Goal: Task Accomplishment & Management: Manage account settings

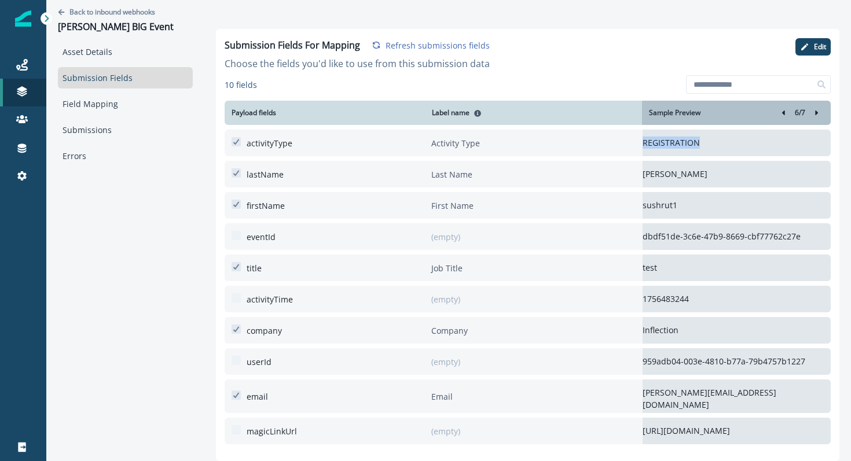
click at [778, 114] on button "left-icon" at bounding box center [783, 113] width 14 height 14
click at [816, 111] on icon "Right-forward-icon" at bounding box center [816, 113] width 3 height 5
click at [665, 144] on p "REGISTRATION" at bounding box center [736, 143] width 188 height 12
copy p "REGISTRATION"
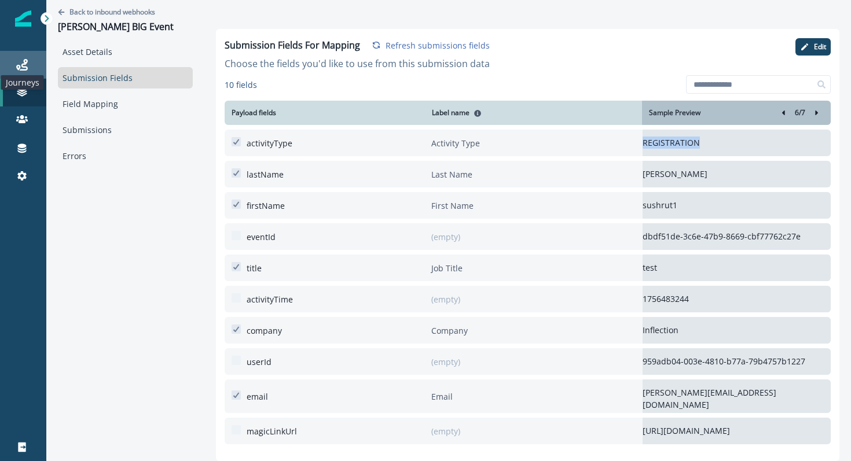
click at [18, 64] on icon at bounding box center [22, 65] width 12 height 12
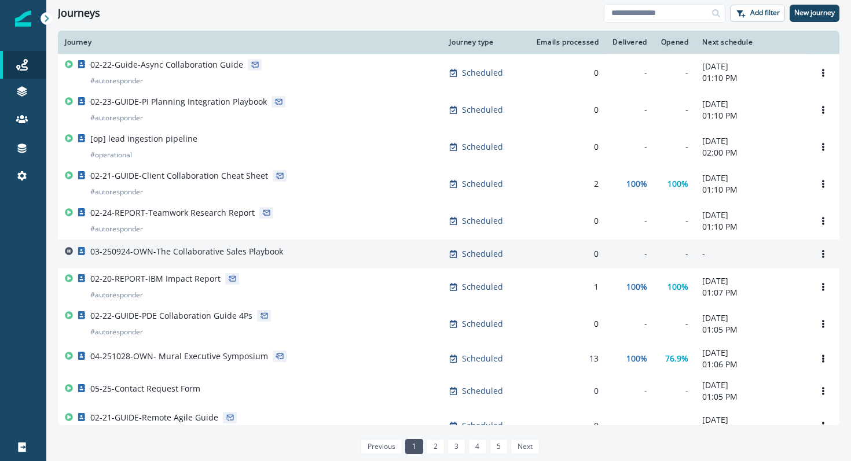
click at [218, 251] on p "03-250924-OWN-The Collaborative Sales Playbook" at bounding box center [186, 252] width 193 height 12
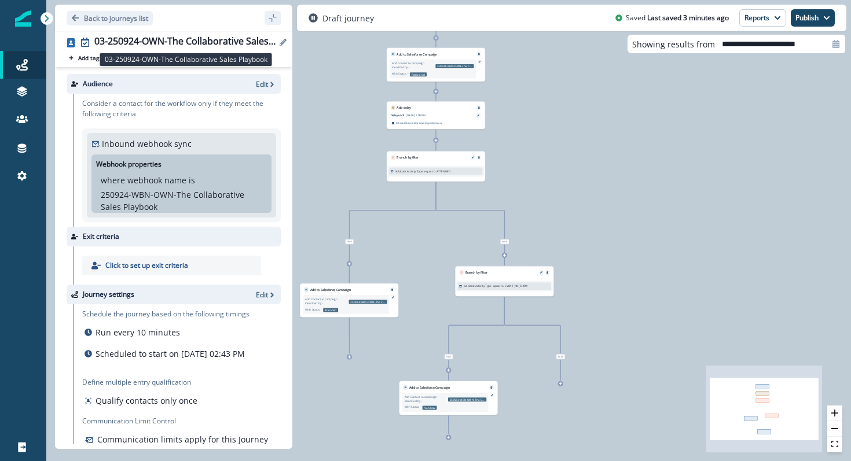
click at [119, 39] on div "03-250924-OWN-The Collaborative Sales Playbook" at bounding box center [185, 42] width 182 height 13
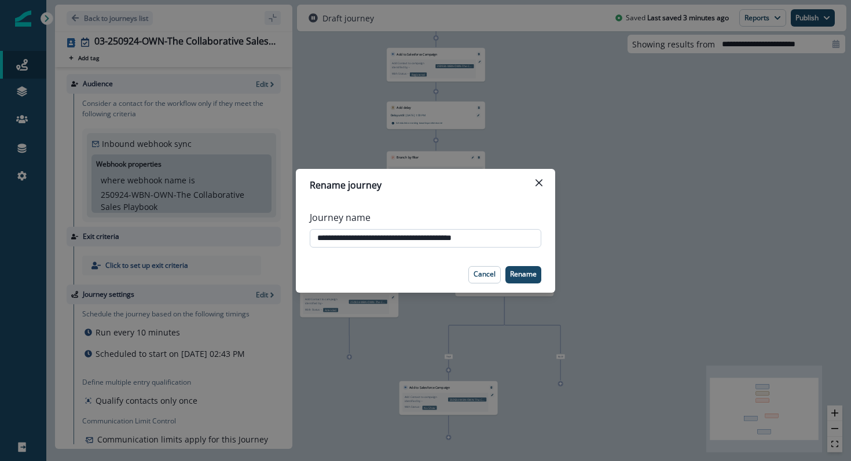
drag, startPoint x: 517, startPoint y: 240, endPoint x: 319, endPoint y: 231, distance: 198.7
click at [319, 231] on input "**********" at bounding box center [426, 238] width 232 height 19
paste input "***"
type input "**********"
drag, startPoint x: 515, startPoint y: 278, endPoint x: 480, endPoint y: 252, distance: 42.9
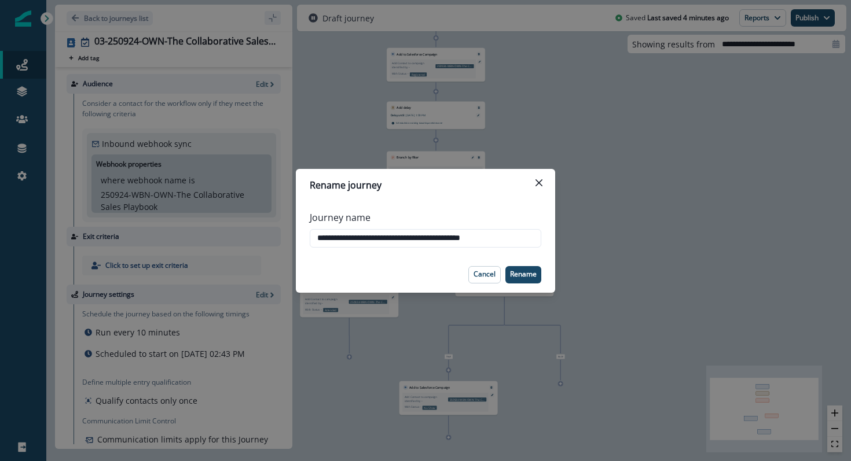
click at [476, 243] on section "**********" at bounding box center [425, 231] width 259 height 124
click at [483, 268] on button "Cancel" at bounding box center [484, 274] width 32 height 17
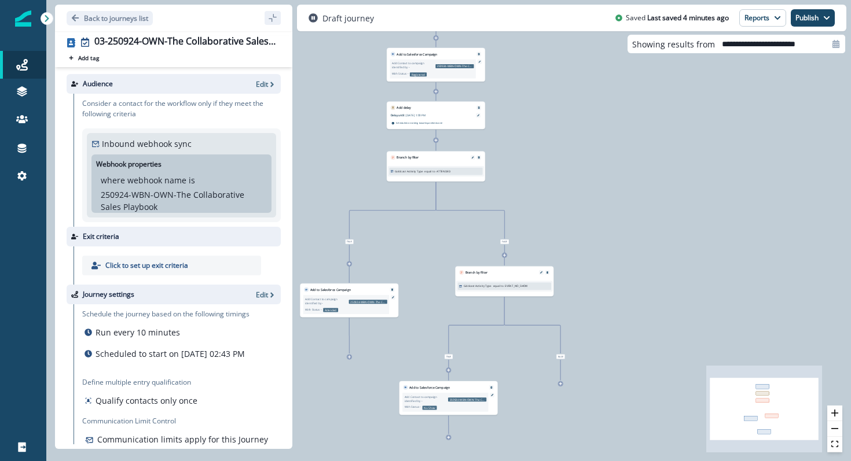
click at [561, 388] on div "2 contacts have entered the journey Add to Salesforce Campaign Add Contact to c…" at bounding box center [448, 230] width 804 height 461
click at [560, 384] on icon at bounding box center [560, 384] width 3 height 3
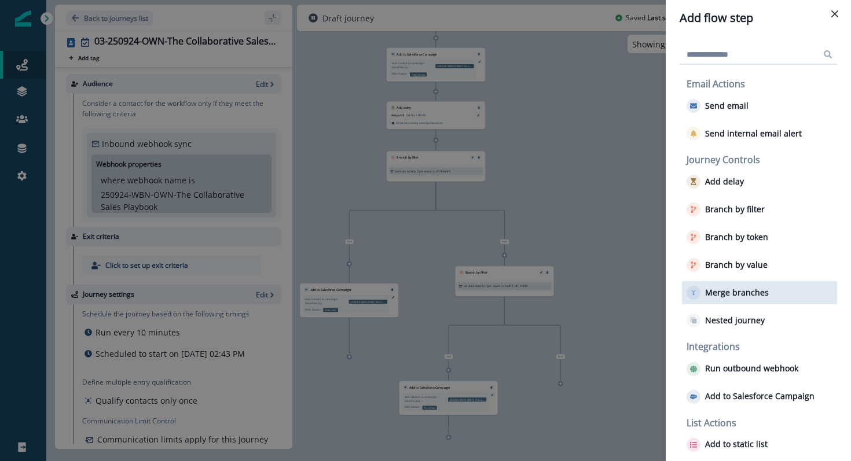
scroll to position [1, 0]
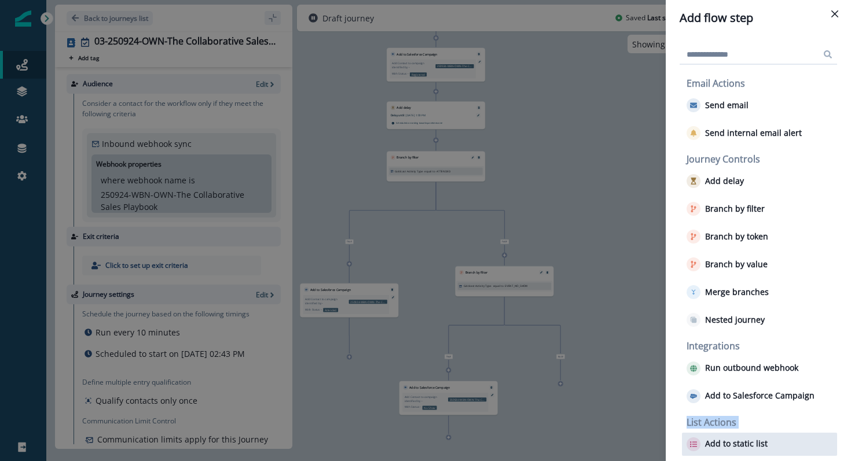
drag, startPoint x: 741, startPoint y: 405, endPoint x: 825, endPoint y: 436, distance: 88.8
click at [811, 434] on div "Email Actions Send email Send internal email alert Journey Controls Add delay B…" at bounding box center [757, 260] width 157 height 391
click at [755, 442] on p "Add to static list" at bounding box center [736, 444] width 63 height 10
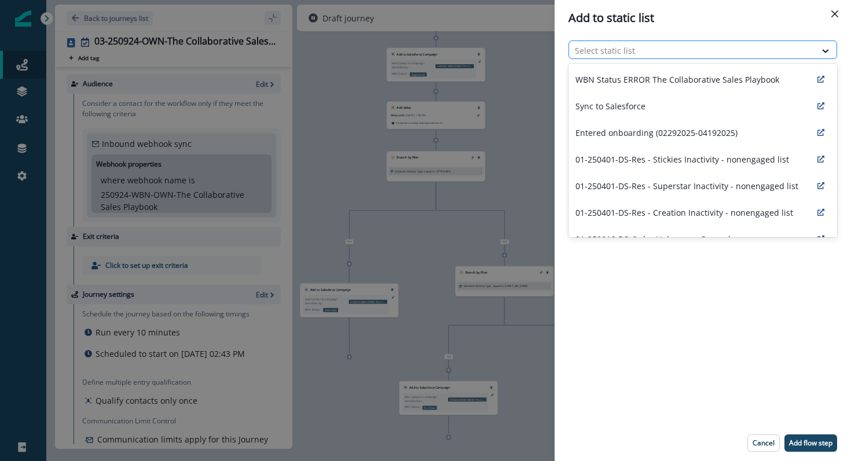
click at [667, 50] on div at bounding box center [692, 50] width 235 height 14
paste input "**********"
type input "**********"
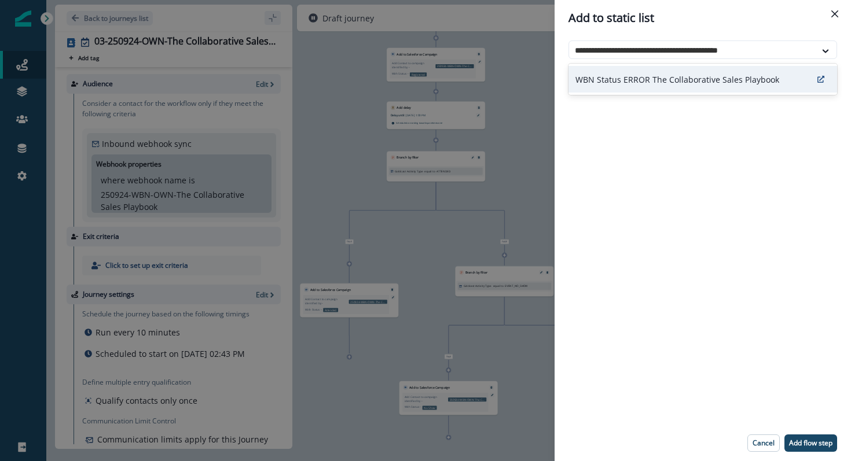
click at [668, 74] on p "WBN Status ERROR The Collaborative Sales Playbook" at bounding box center [677, 80] width 204 height 12
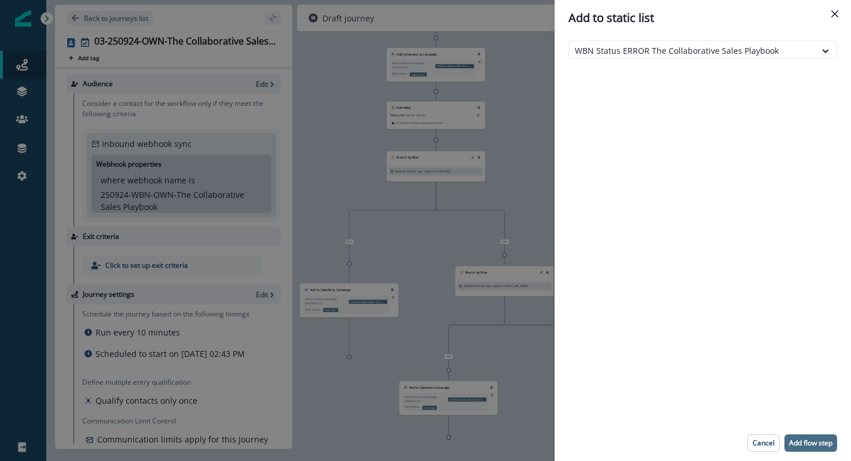
click at [810, 444] on p "Add flow step" at bounding box center [810, 443] width 43 height 8
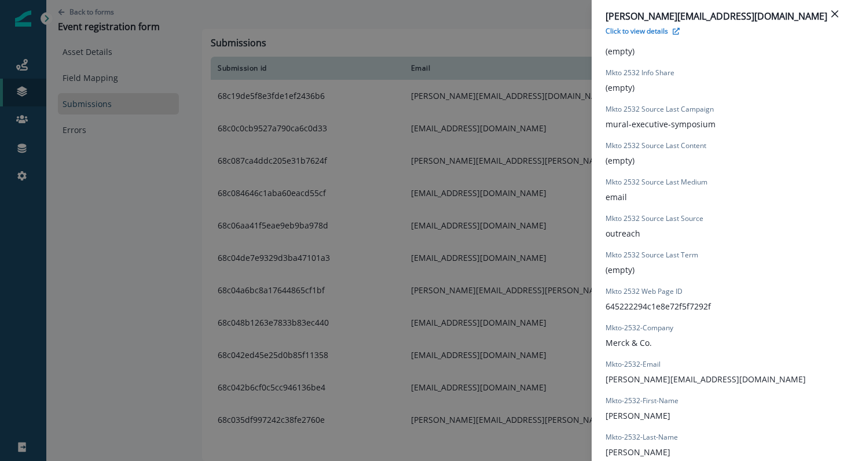
scroll to position [762, 0]
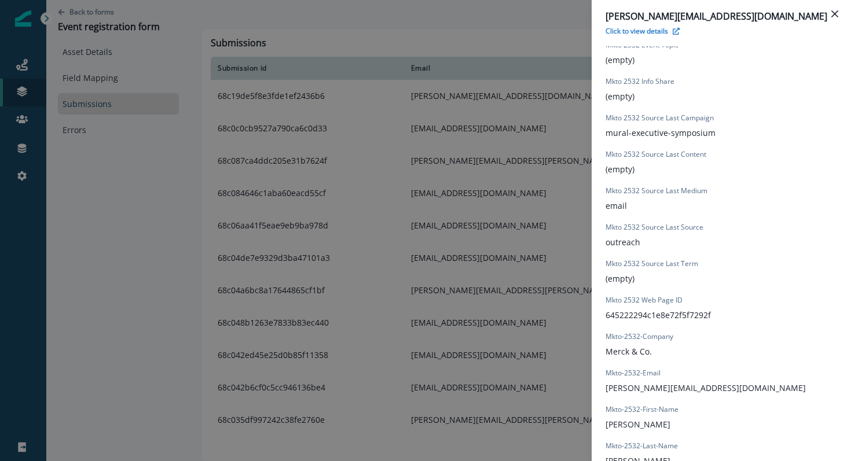
click at [117, 235] on div "[PERSON_NAME][EMAIL_ADDRESS][DOMAIN_NAME] Click to view details Form Provider W…" at bounding box center [425, 230] width 851 height 461
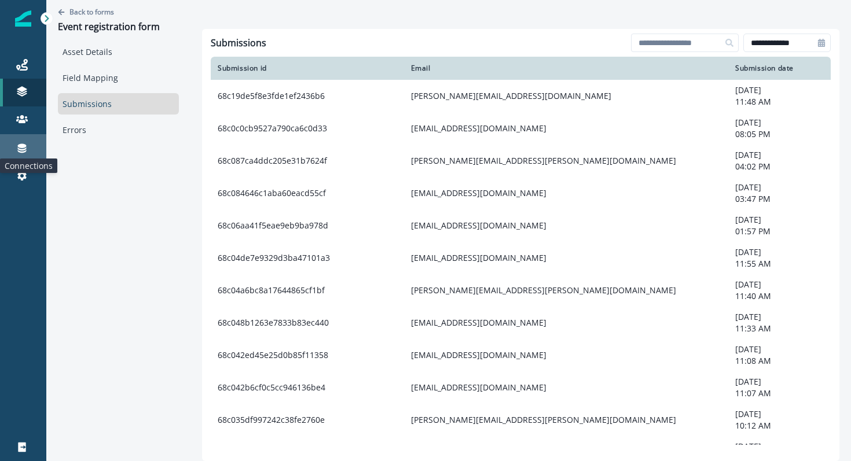
click at [26, 149] on icon at bounding box center [22, 148] width 12 height 12
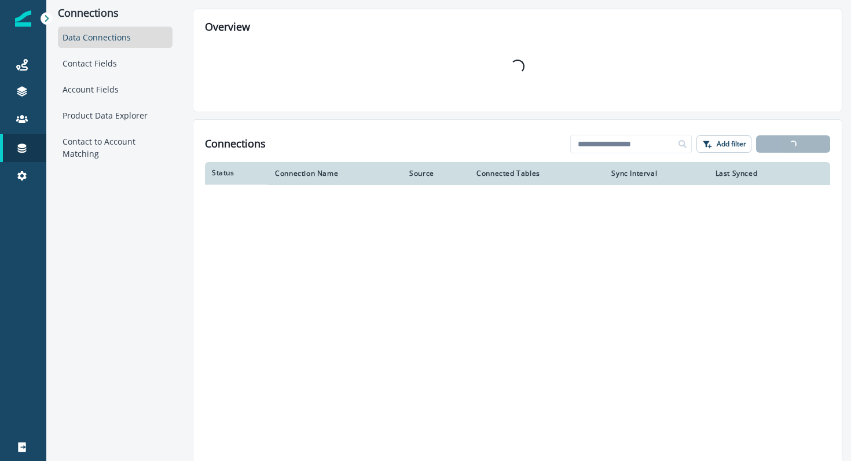
click at [79, 134] on p "Static lists" at bounding box center [82, 136] width 39 height 12
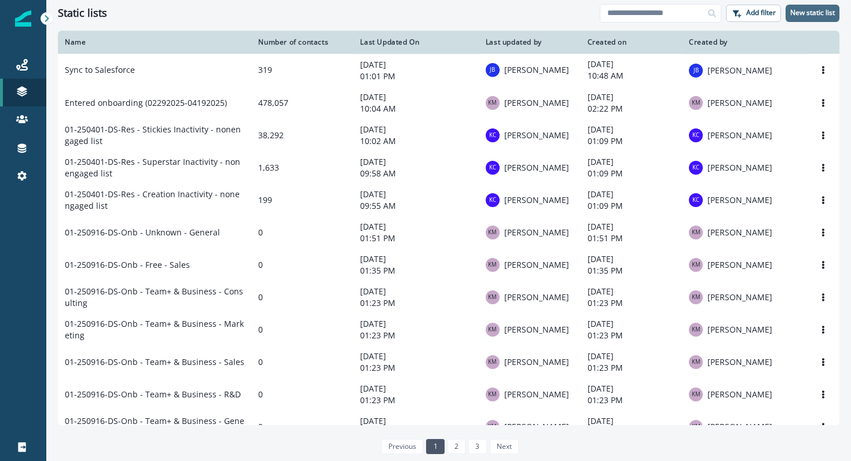
click at [791, 12] on p "New static list" at bounding box center [812, 13] width 45 height 8
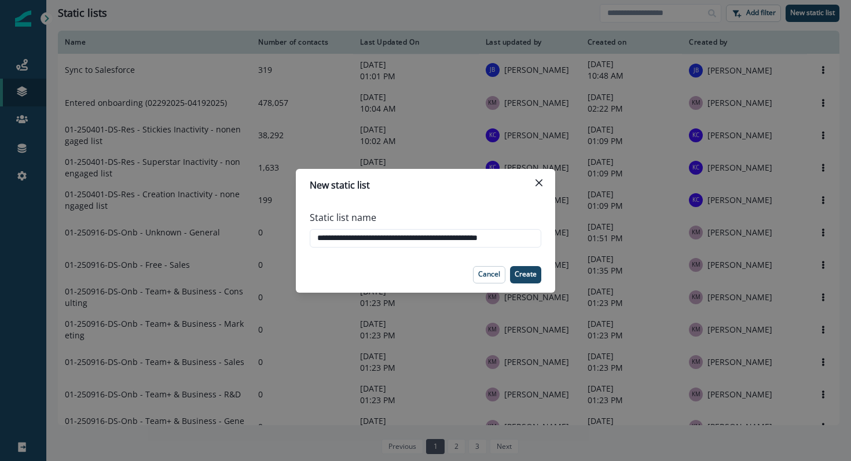
drag, startPoint x: 383, startPoint y: 238, endPoint x: 288, endPoint y: 236, distance: 94.9
click at [288, 236] on div "**********" at bounding box center [425, 230] width 851 height 461
drag, startPoint x: 514, startPoint y: 241, endPoint x: 603, endPoint y: 244, distance: 89.2
click at [603, 244] on div "**********" at bounding box center [425, 230] width 851 height 461
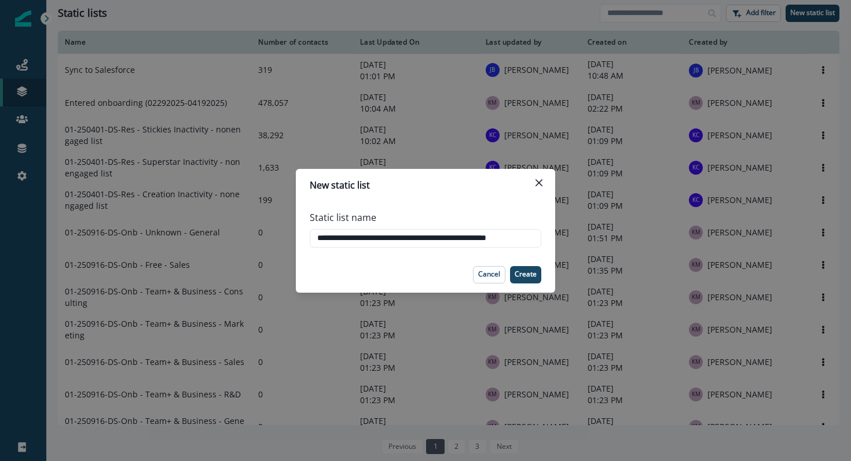
type input "**********"
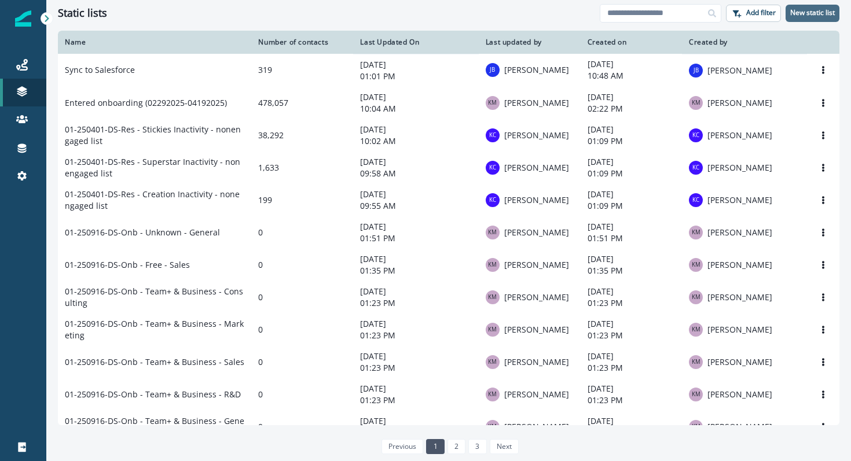
click at [802, 16] on p "New static list" at bounding box center [812, 13] width 45 height 8
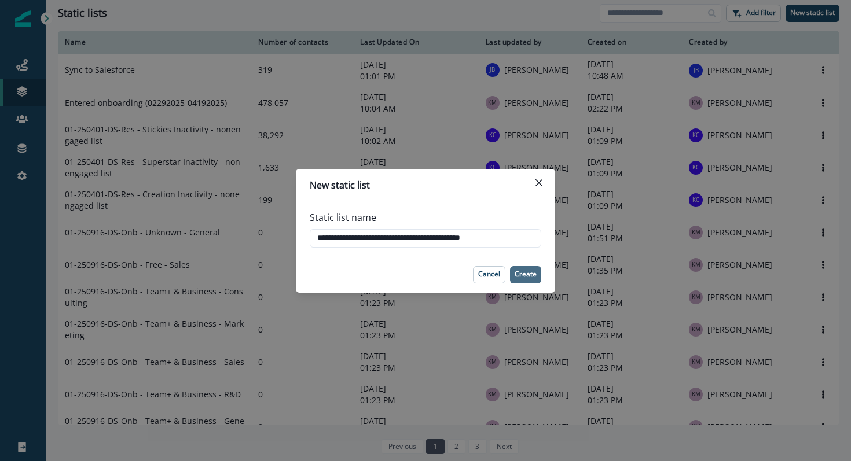
type input "**********"
click at [534, 274] on p "Create" at bounding box center [526, 274] width 22 height 8
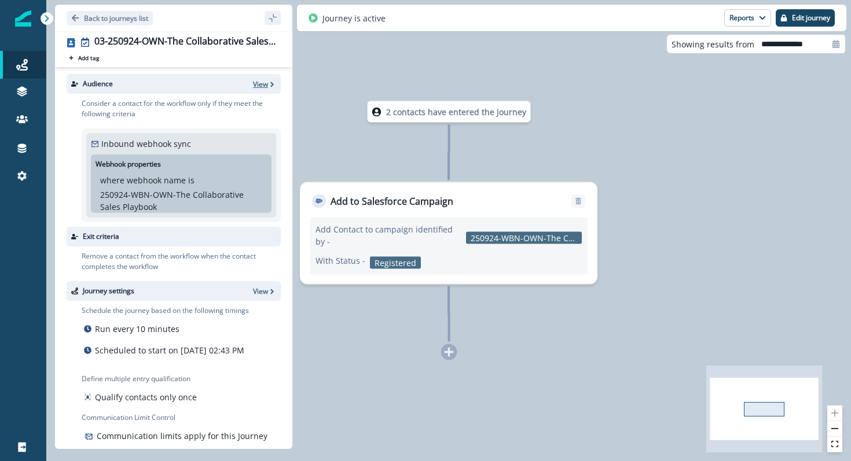
click at [264, 84] on p "View" at bounding box center [260, 84] width 15 height 10
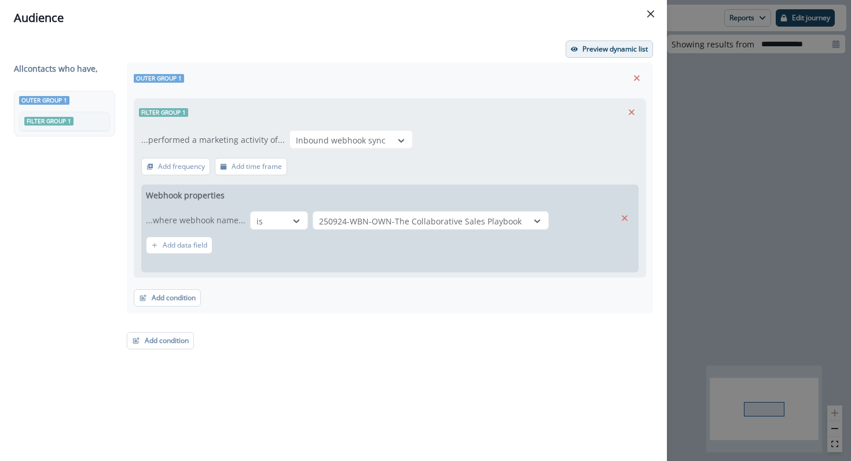
click at [581, 48] on button "Preview dynamic list" at bounding box center [608, 49] width 87 height 17
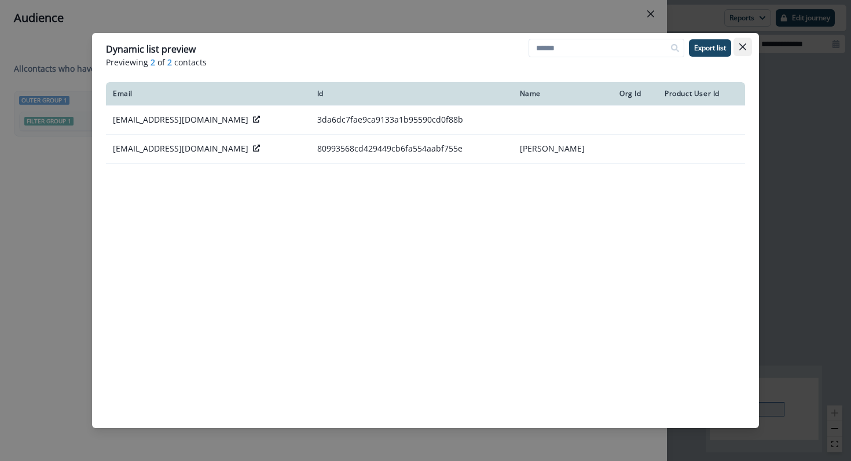
click at [751, 46] on button "Close" at bounding box center [742, 47] width 19 height 19
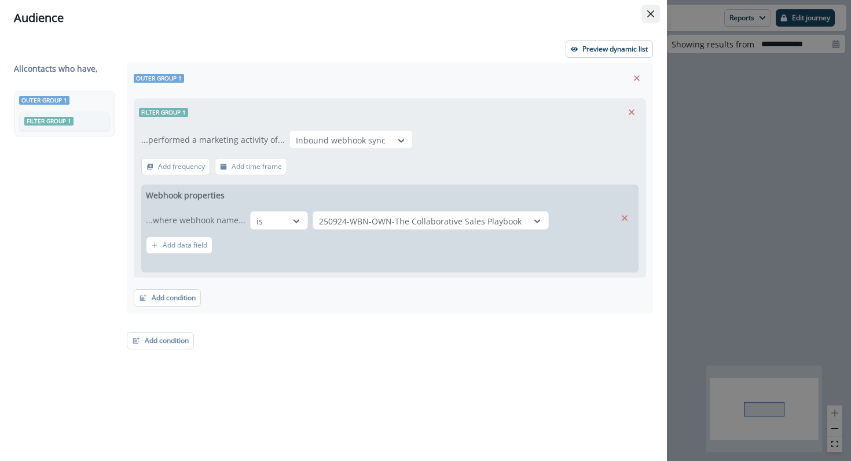
click at [653, 14] on button "Close" at bounding box center [650, 14] width 19 height 19
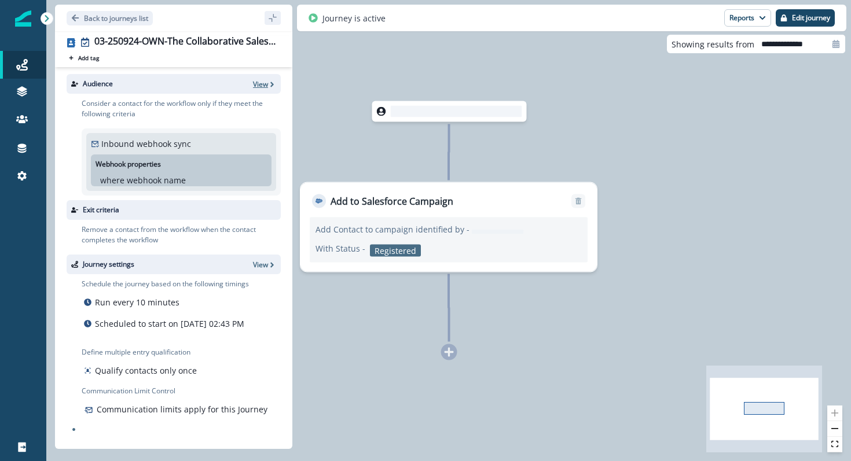
click at [263, 83] on p "View" at bounding box center [260, 84] width 15 height 10
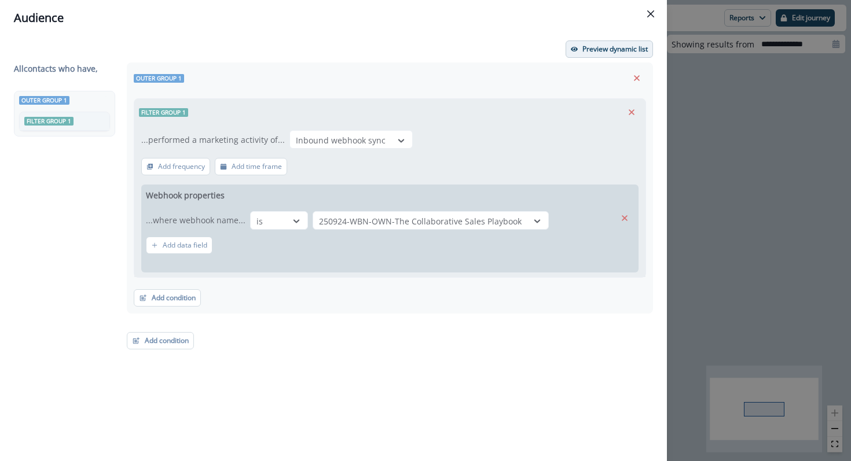
click at [597, 52] on p "Preview dynamic list" at bounding box center [614, 49] width 65 height 8
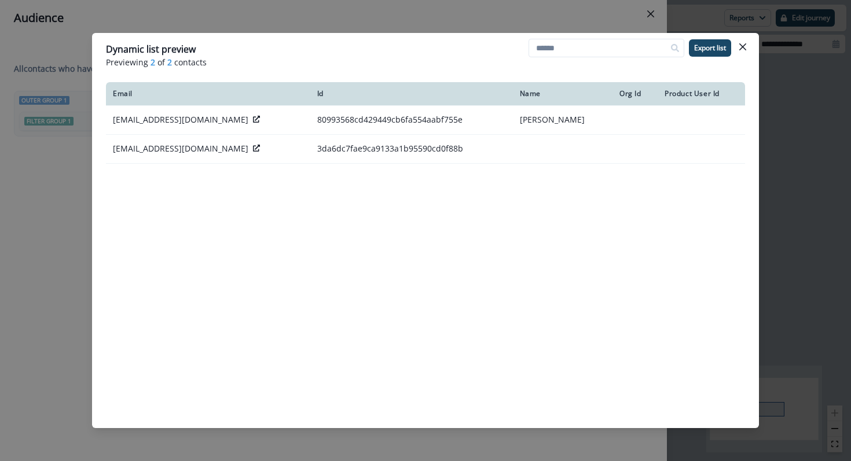
drag, startPoint x: 740, startPoint y: 48, endPoint x: 637, endPoint y: 29, distance: 105.3
click at [740, 48] on icon "Close" at bounding box center [742, 46] width 7 height 7
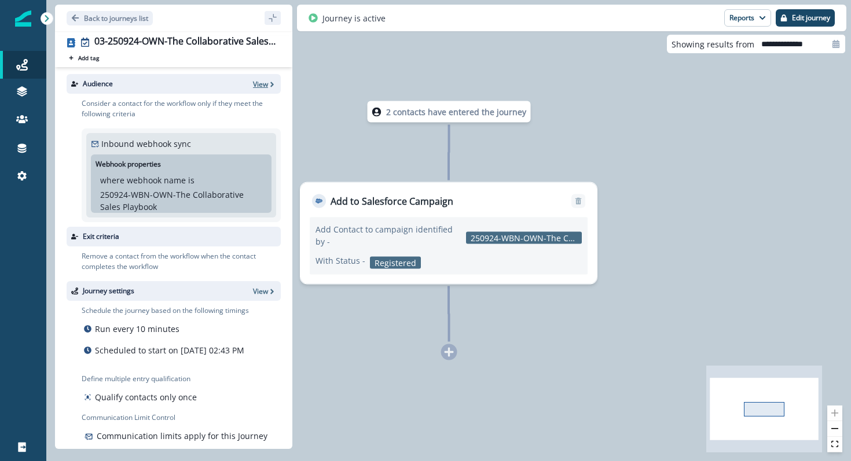
click at [260, 82] on p "View" at bounding box center [260, 84] width 15 height 10
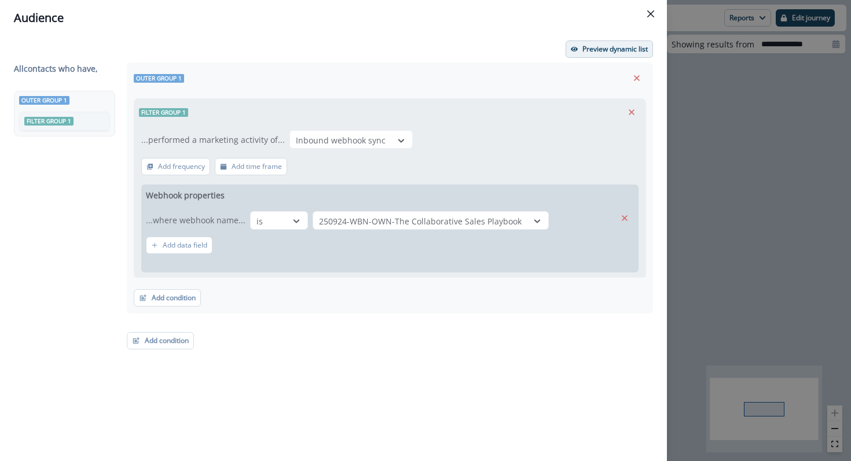
click at [590, 47] on p "Preview dynamic list" at bounding box center [614, 49] width 65 height 8
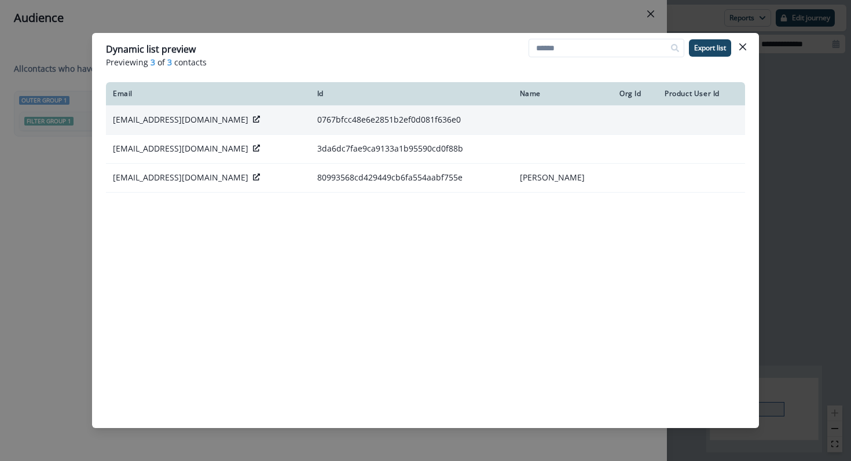
click at [253, 120] on icon at bounding box center [256, 119] width 7 height 7
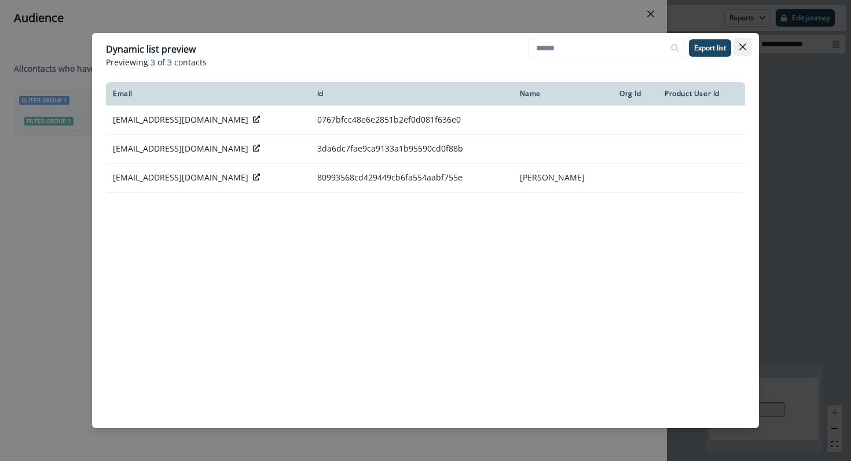
click at [743, 48] on icon "Close" at bounding box center [742, 46] width 7 height 7
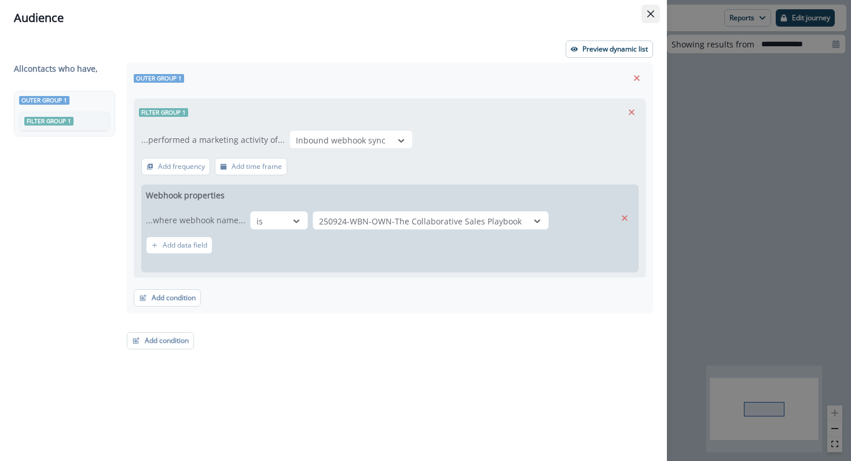
click at [645, 12] on button "Close" at bounding box center [650, 14] width 19 height 19
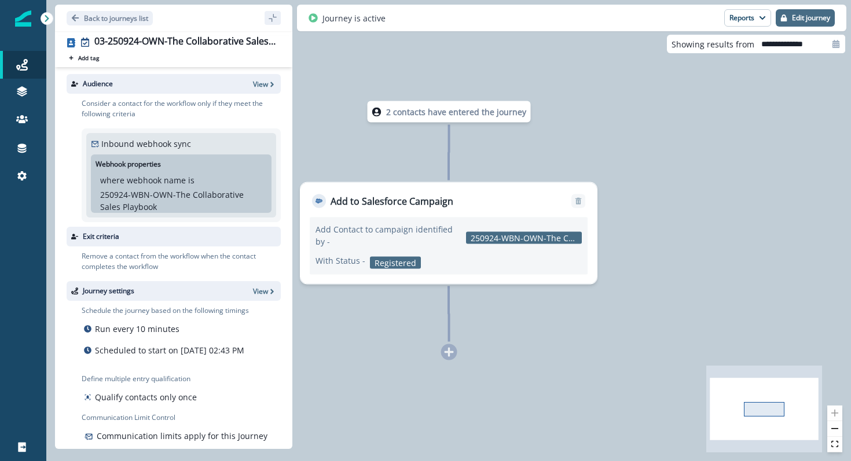
click at [807, 16] on p "Edit journey" at bounding box center [811, 18] width 38 height 8
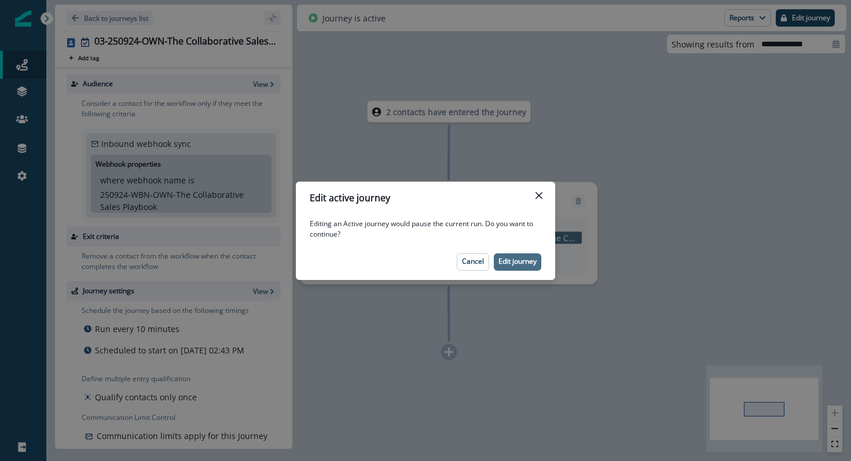
click at [509, 266] on button "Edit journey" at bounding box center [517, 261] width 47 height 17
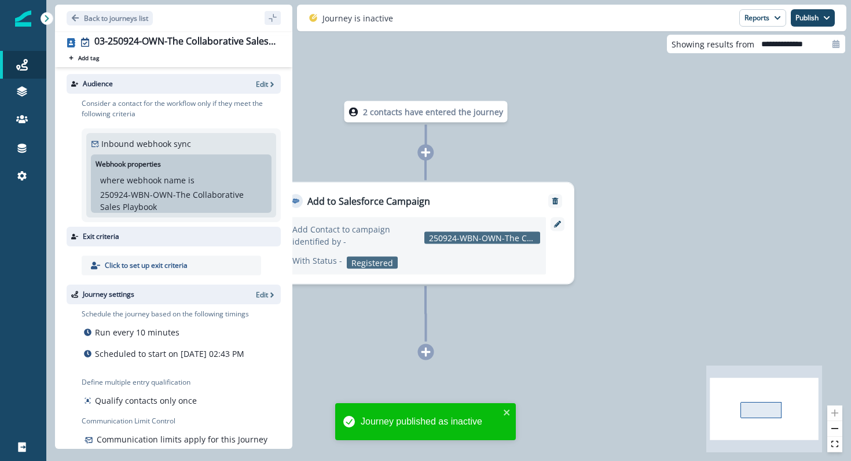
drag, startPoint x: 445, startPoint y: 353, endPoint x: 427, endPoint y: 355, distance: 18.1
click at [444, 353] on div "2 contacts have entered the journey Add to Salesforce Campaign Add Contact to c…" at bounding box center [448, 230] width 804 height 461
click at [425, 355] on icon at bounding box center [425, 352] width 9 height 9
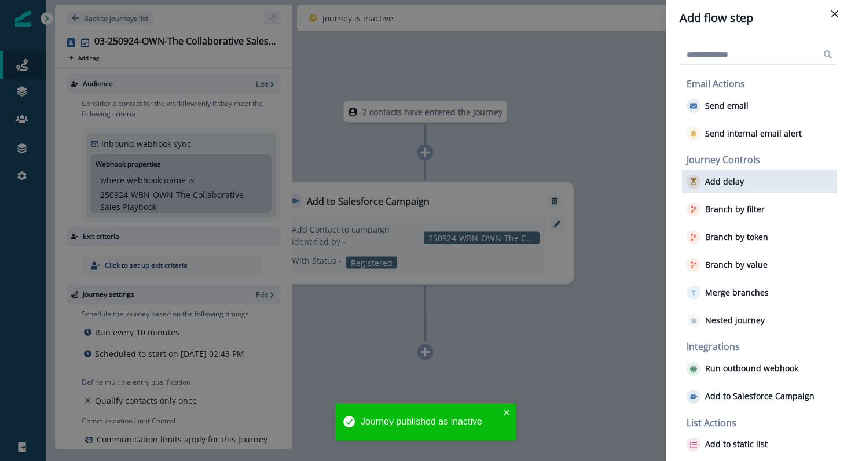
click at [721, 181] on p "Add delay" at bounding box center [724, 182] width 39 height 10
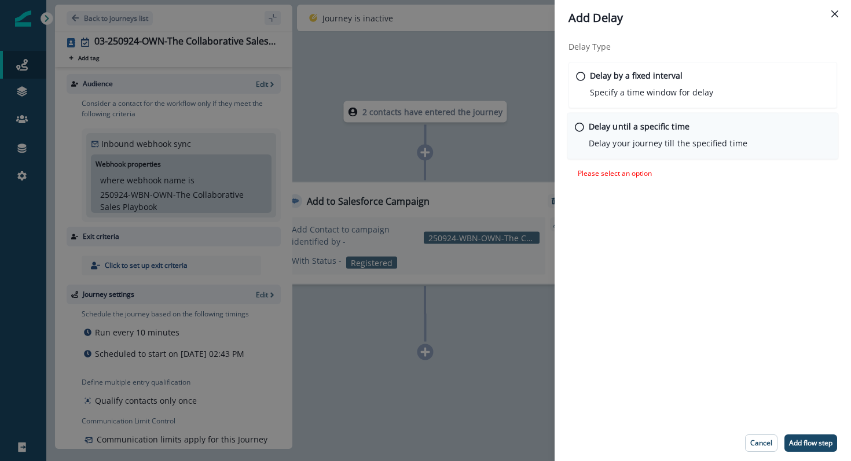
click at [582, 130] on icon at bounding box center [579, 127] width 9 height 9
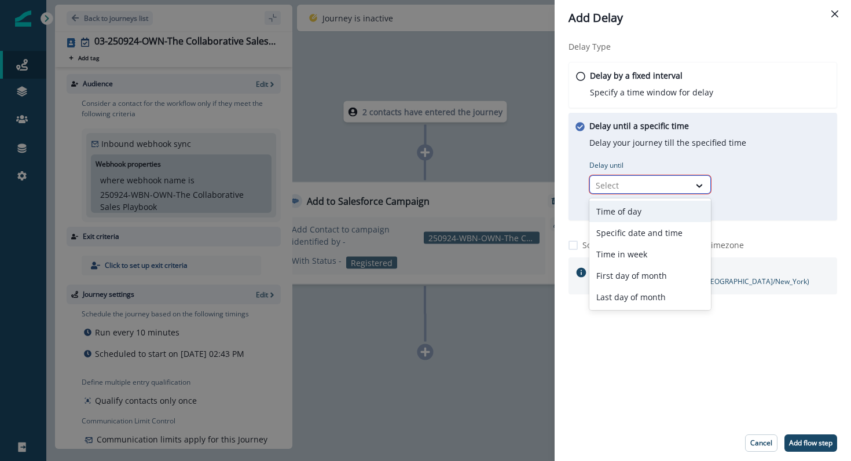
click at [644, 185] on div at bounding box center [640, 185] width 88 height 14
click at [646, 210] on div "Time of day" at bounding box center [650, 211] width 122 height 21
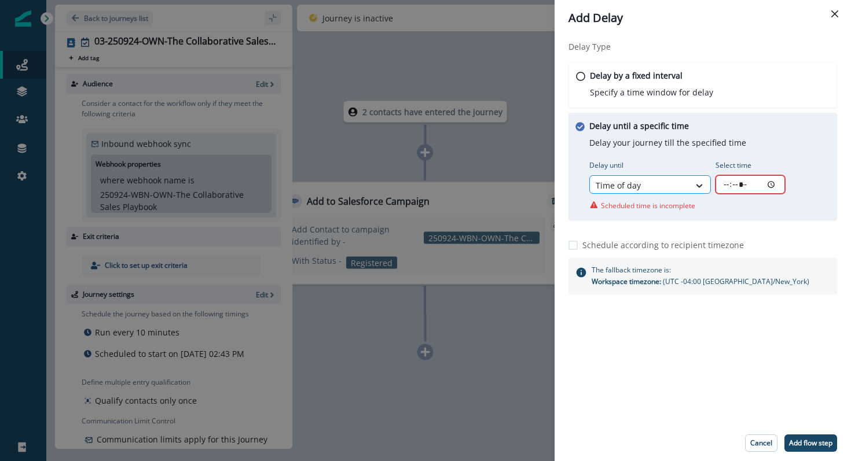
click at [695, 186] on icon at bounding box center [699, 186] width 10 height 12
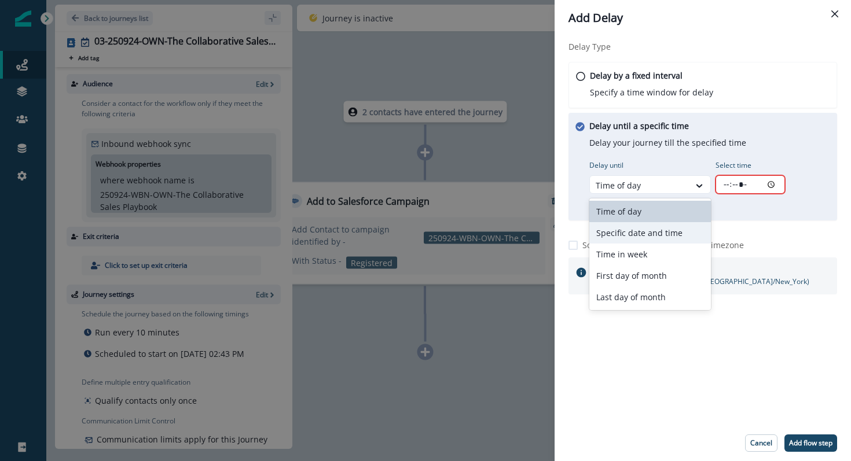
click at [684, 228] on div "Specific date and time" at bounding box center [650, 232] width 122 height 21
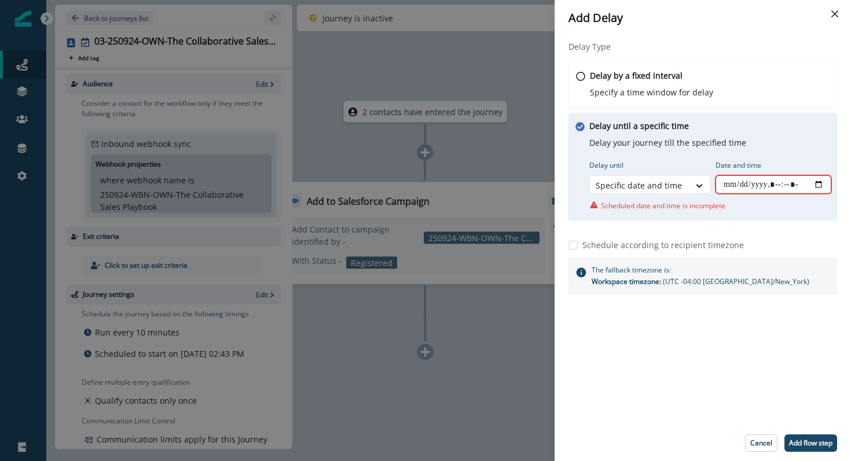
click at [811, 182] on input "Date and time" at bounding box center [773, 184] width 116 height 19
click at [812, 183] on input "Date and time" at bounding box center [773, 184] width 116 height 19
drag, startPoint x: 818, startPoint y: 185, endPoint x: 753, endPoint y: 188, distance: 65.5
click at [811, 185] on input "Date and time" at bounding box center [773, 184] width 116 height 19
click at [734, 186] on input "Date and time" at bounding box center [773, 184] width 116 height 19
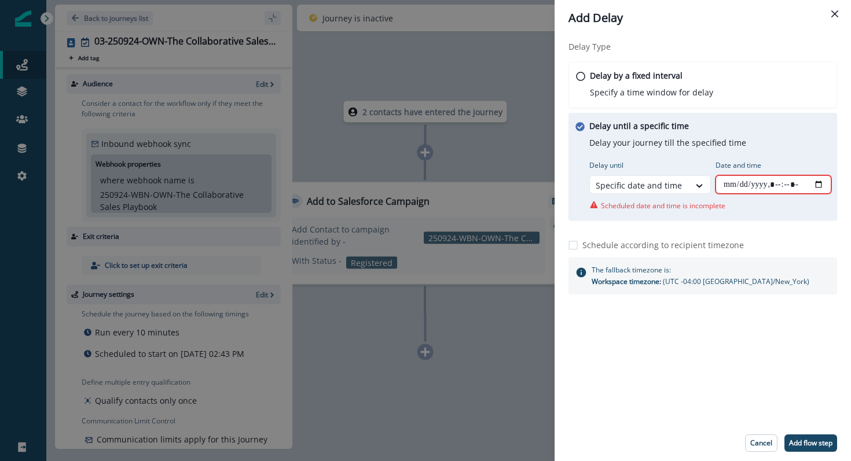
click at [724, 182] on input "Date and time" at bounding box center [773, 184] width 116 height 19
drag, startPoint x: 824, startPoint y: 183, endPoint x: 809, endPoint y: 186, distance: 16.0
click at [821, 182] on input "Date and time" at bounding box center [773, 184] width 116 height 19
click at [809, 186] on input "Date and time" at bounding box center [773, 184] width 116 height 19
click at [698, 209] on p "Scheduled date and time is incomplete" at bounding box center [663, 205] width 124 height 13
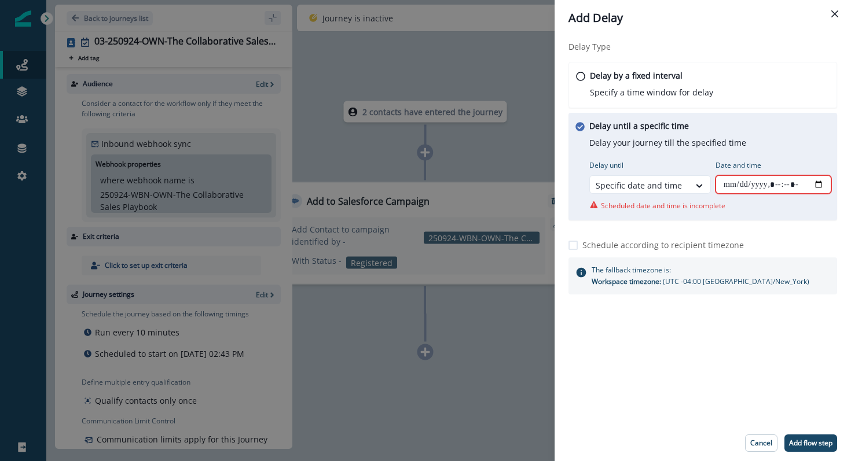
click at [763, 189] on input "Date and time" at bounding box center [773, 184] width 116 height 19
click at [730, 186] on input "Date and time" at bounding box center [773, 184] width 116 height 19
click at [811, 444] on p "Add flow step" at bounding box center [810, 443] width 43 height 8
click at [810, 442] on p "Add flow step" at bounding box center [810, 443] width 43 height 8
click at [624, 208] on p "Scheduled date and time is incomplete" at bounding box center [663, 205] width 124 height 13
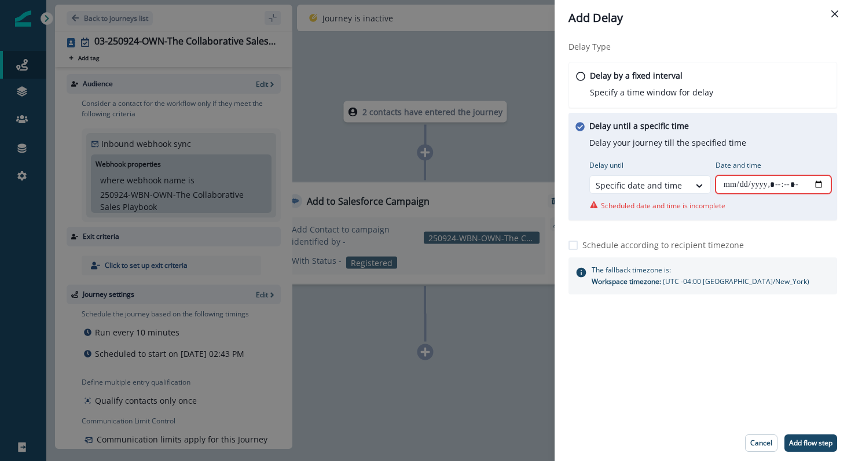
click at [740, 189] on input "Date and time" at bounding box center [773, 184] width 116 height 19
click at [829, 182] on input "Date and time" at bounding box center [773, 184] width 116 height 19
click at [824, 182] on input "Date and time" at bounding box center [773, 184] width 116 height 19
click at [818, 182] on input "Date and time" at bounding box center [773, 184] width 116 height 19
click at [814, 182] on input "Date and time" at bounding box center [773, 184] width 116 height 19
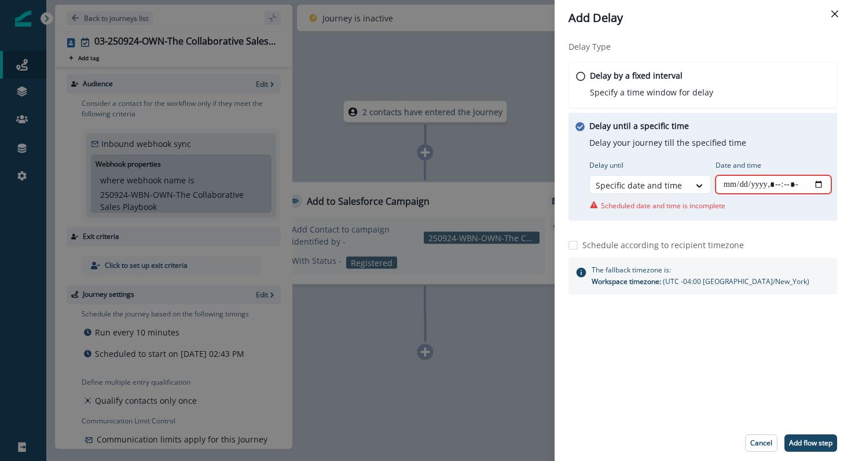
click at [814, 182] on input "Date and time" at bounding box center [773, 184] width 116 height 19
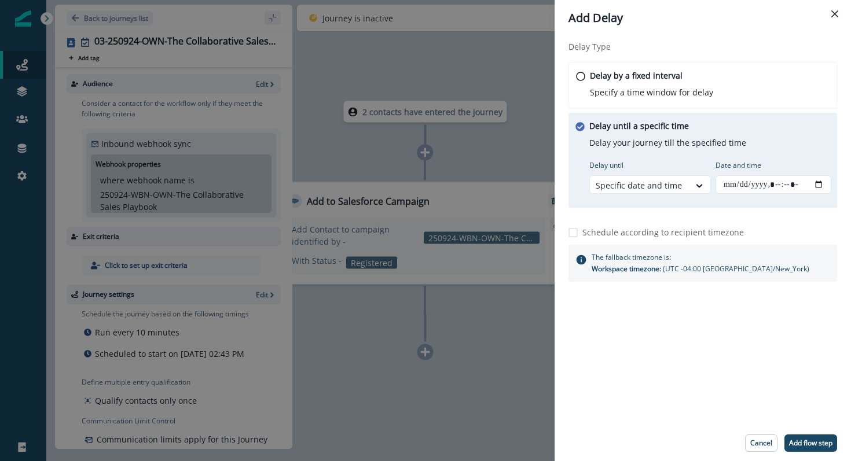
click at [751, 382] on div "Delay Type Delay by a fixed interval Specify a time window for delay Delay unti…" at bounding box center [702, 231] width 296 height 390
click at [796, 442] on p "Add flow step" at bounding box center [810, 443] width 43 height 8
type input "**********"
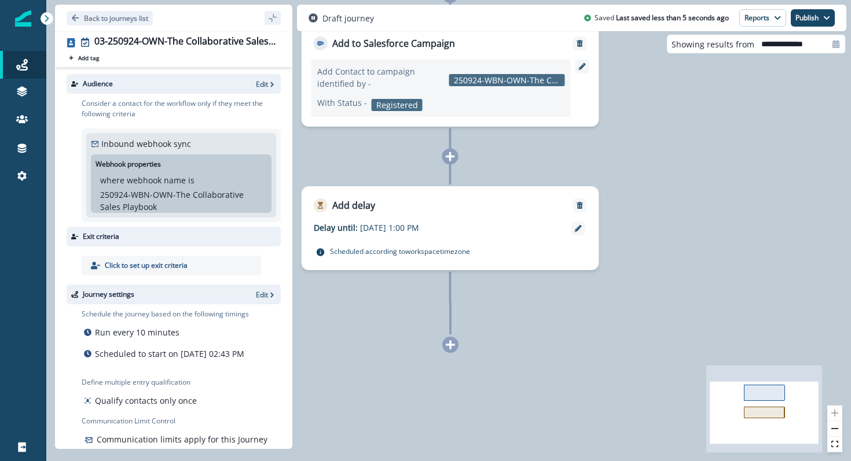
click at [453, 349] on icon at bounding box center [450, 345] width 10 height 10
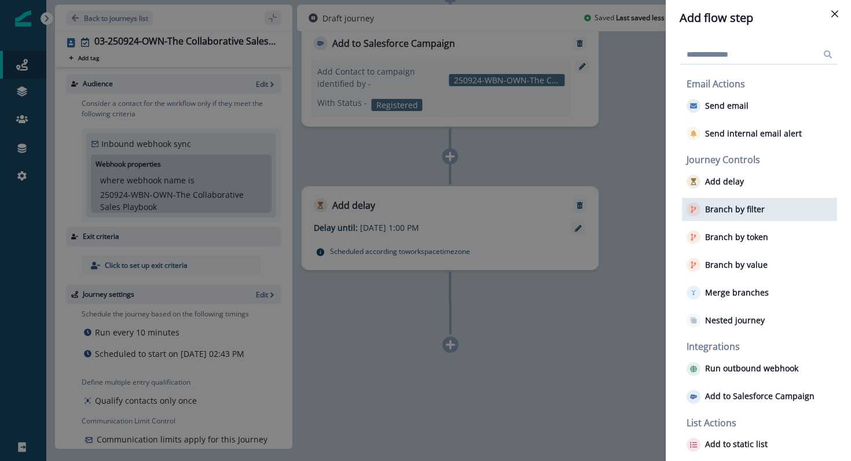
click at [731, 209] on p "Branch by filter" at bounding box center [735, 210] width 60 height 10
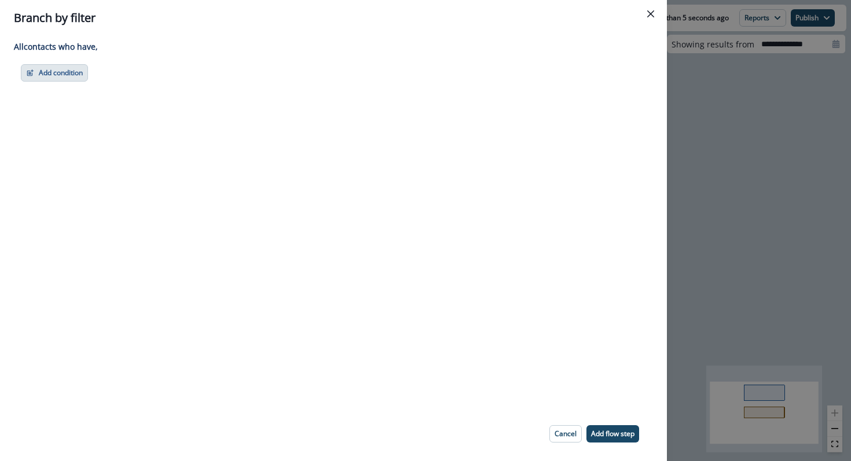
click at [32, 71] on icon "button" at bounding box center [30, 71] width 5 height 5
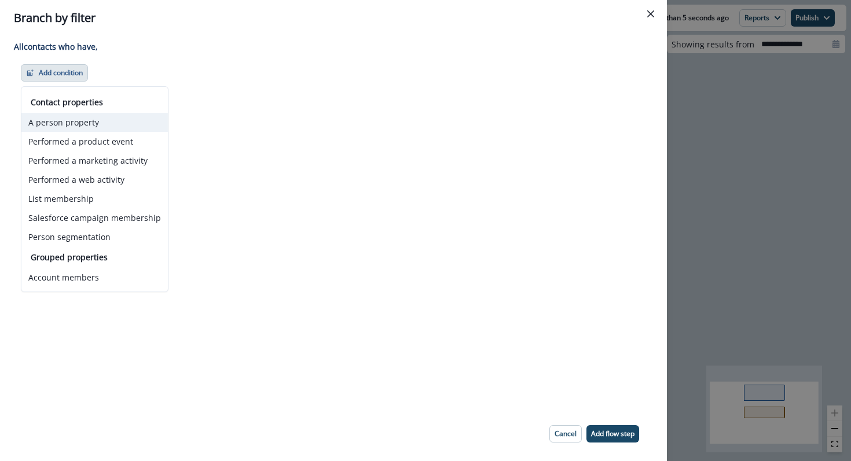
click at [75, 127] on button "A person property" at bounding box center [94, 122] width 146 height 19
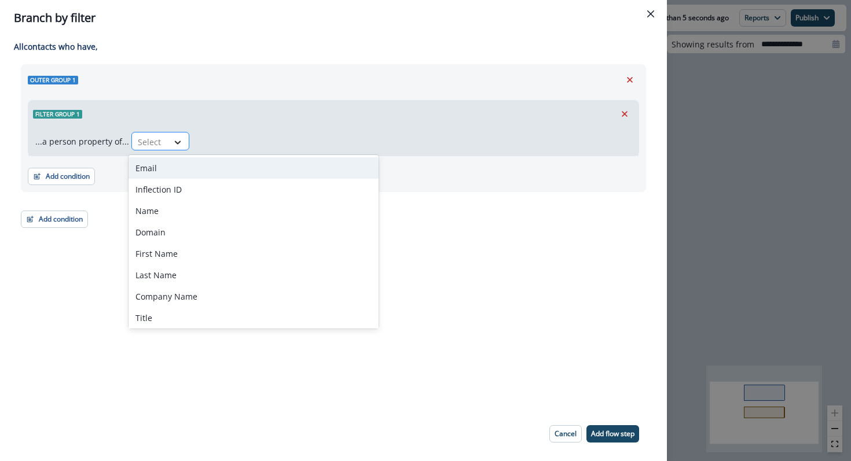
click at [172, 145] on icon at bounding box center [177, 143] width 10 height 12
type input "***"
click at [172, 168] on div "Goldcast Activity Type" at bounding box center [177, 167] width 98 height 21
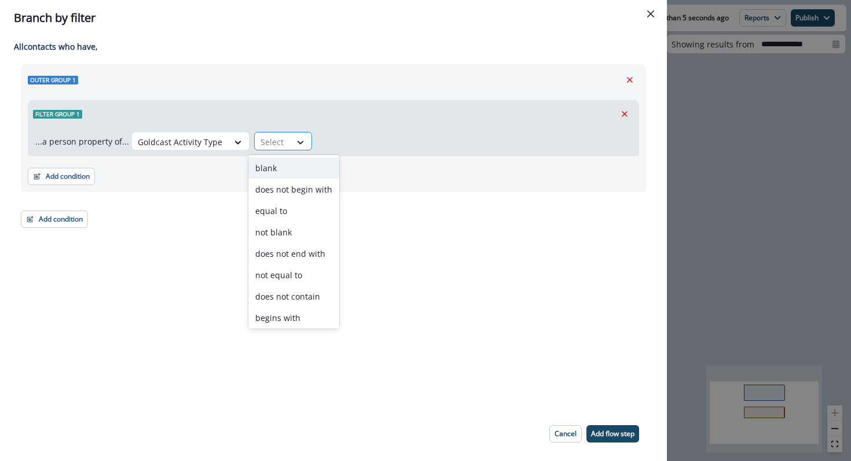
click at [301, 142] on div at bounding box center [301, 143] width 20 height 12
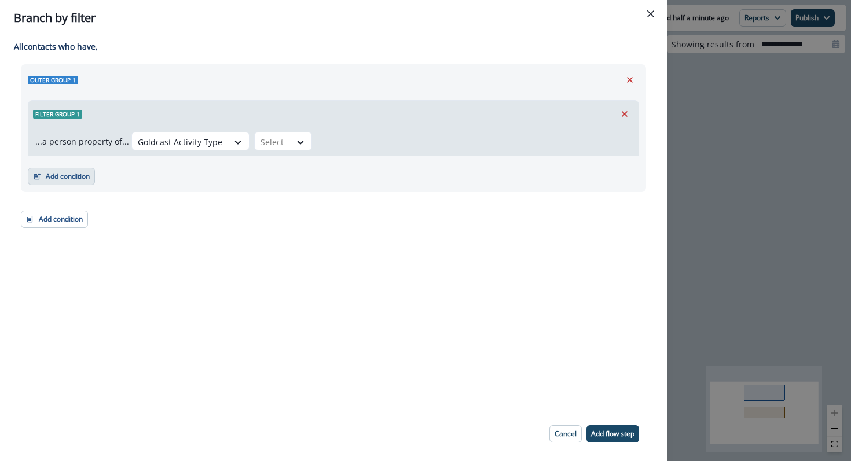
click at [85, 180] on button "Add condition" at bounding box center [61, 176] width 67 height 17
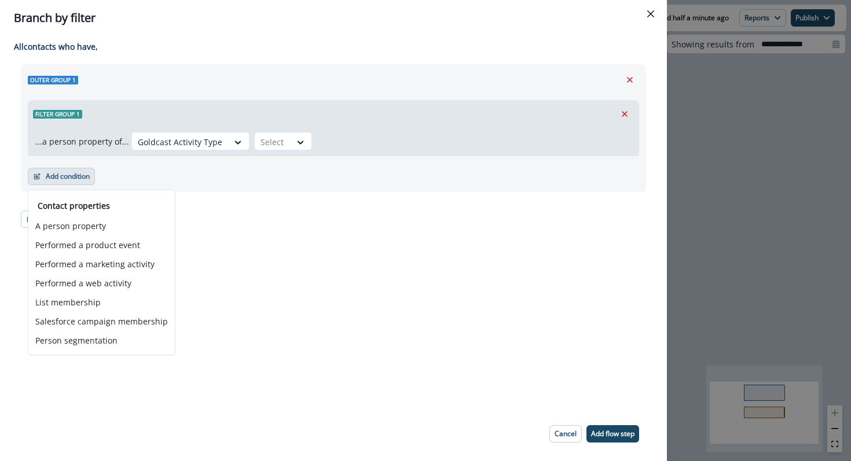
click at [321, 181] on div "Add condition Contact properties A person property Performed a product event Pe…" at bounding box center [333, 170] width 611 height 29
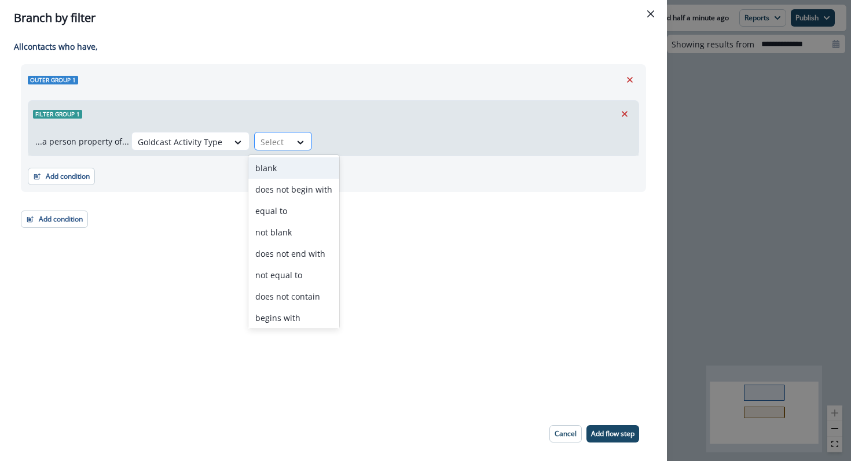
click at [280, 141] on div "Select" at bounding box center [273, 142] width 36 height 19
click at [278, 208] on div "equal to" at bounding box center [293, 210] width 91 height 21
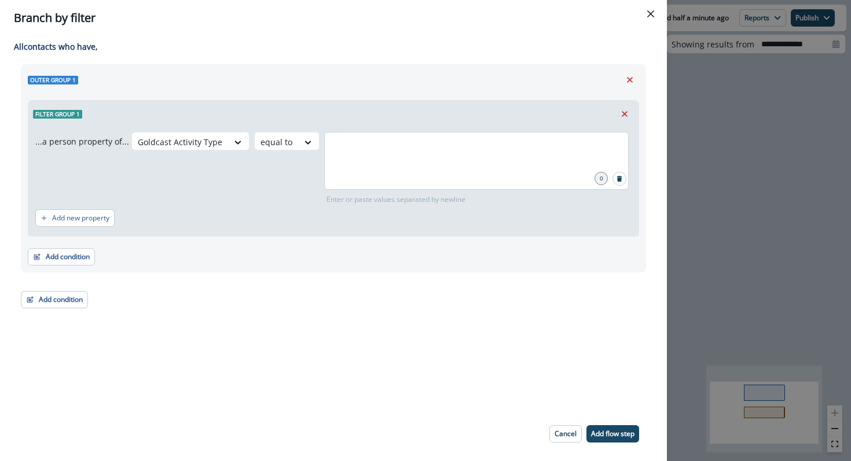
click at [364, 163] on div at bounding box center [476, 161] width 304 height 58
click at [372, 160] on div at bounding box center [476, 161] width 304 height 58
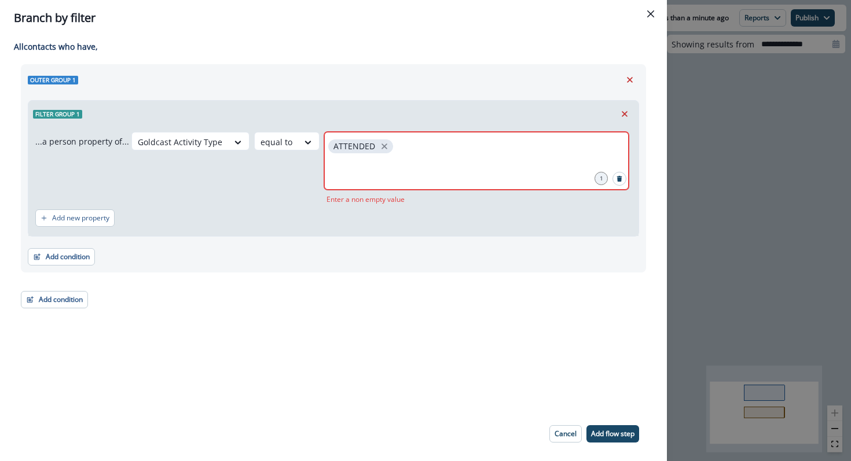
click at [465, 271] on div "Outer group 1 Filter group 1 ...a person property of... Goldcast Activity Type …" at bounding box center [333, 168] width 625 height 208
click at [608, 435] on p "Add flow step" at bounding box center [612, 434] width 43 height 8
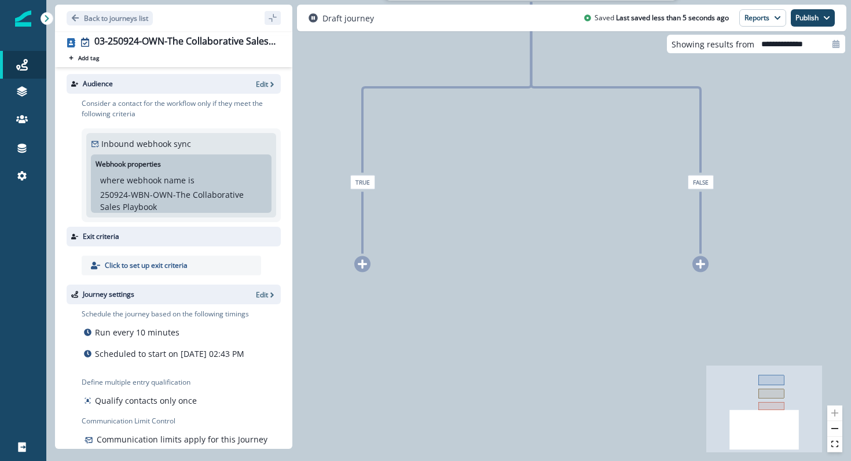
click at [362, 267] on icon at bounding box center [362, 264] width 9 height 9
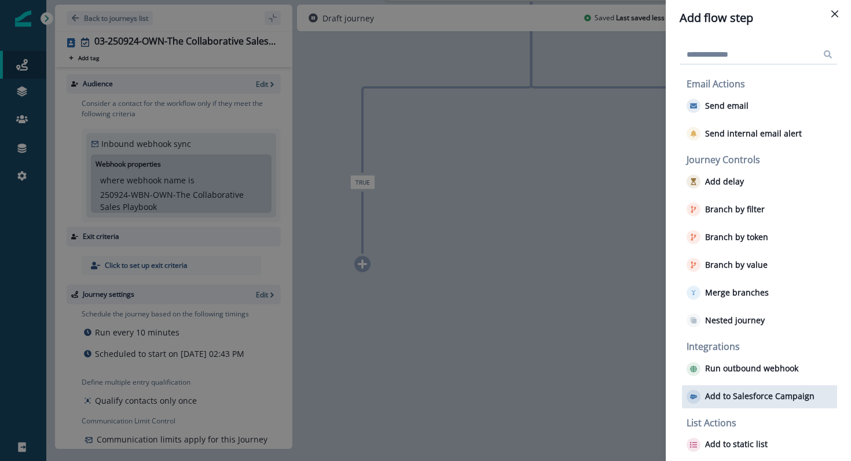
click at [787, 399] on p "Add to Salesforce Campaign" at bounding box center [759, 397] width 109 height 10
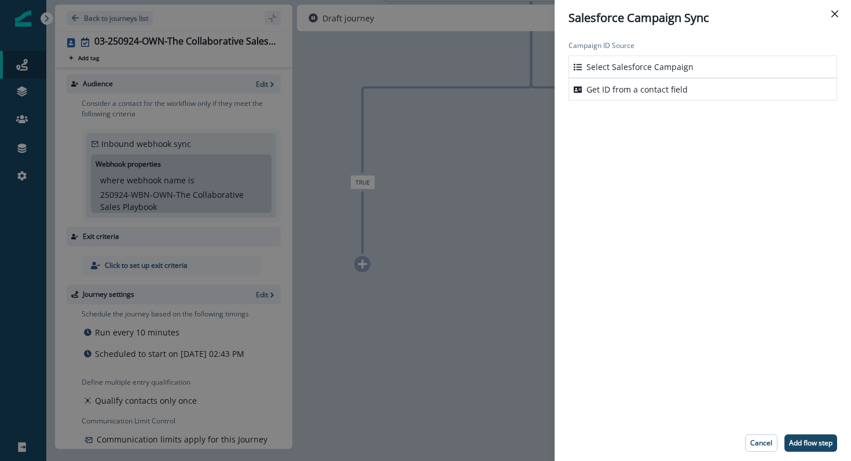
click at [627, 67] on p "Select Salesforce Campaign" at bounding box center [639, 67] width 107 height 12
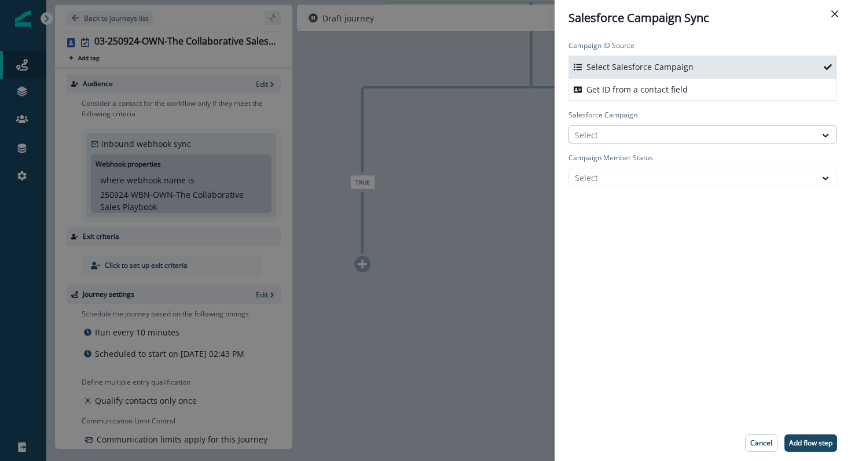
click at [635, 126] on div "Select" at bounding box center [692, 135] width 247 height 19
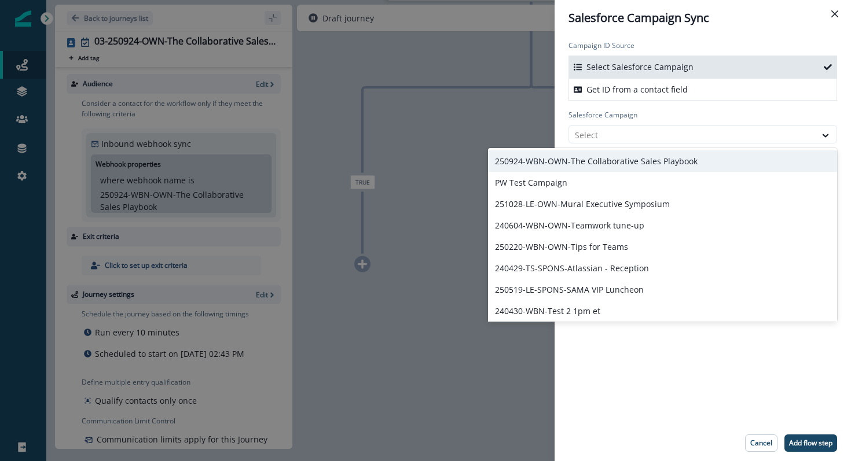
click at [641, 160] on div "250924-WBN-OWN-The Collaborative Sales Playbook" at bounding box center [662, 160] width 349 height 21
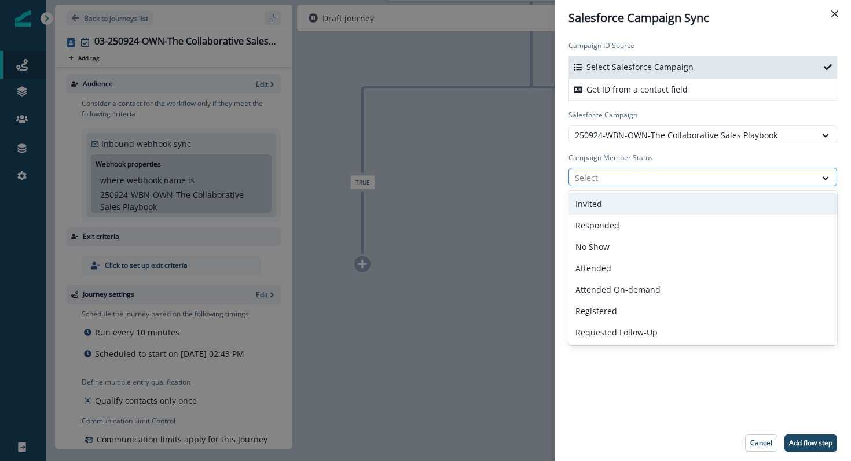
click at [641, 171] on div at bounding box center [692, 178] width 235 height 14
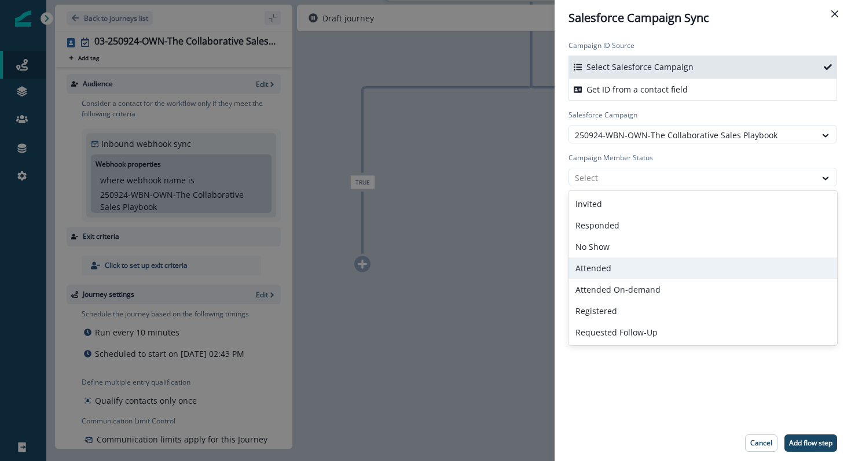
click at [638, 268] on div "Attended" at bounding box center [702, 268] width 269 height 21
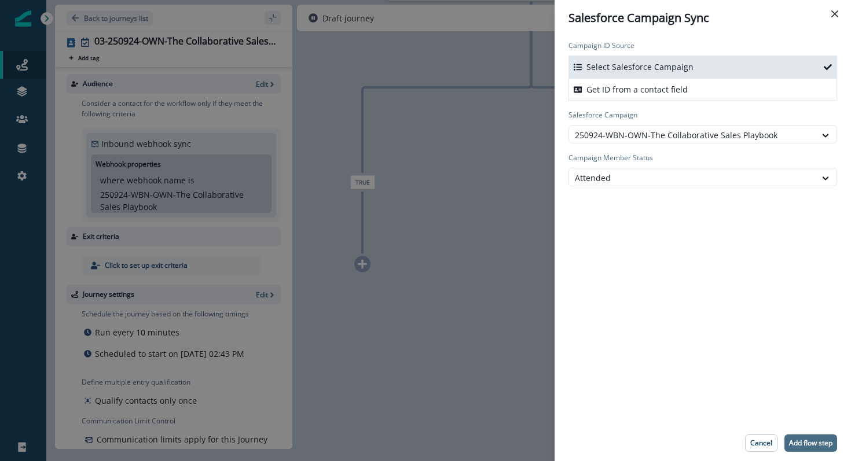
click at [818, 441] on p "Add flow step" at bounding box center [810, 443] width 43 height 8
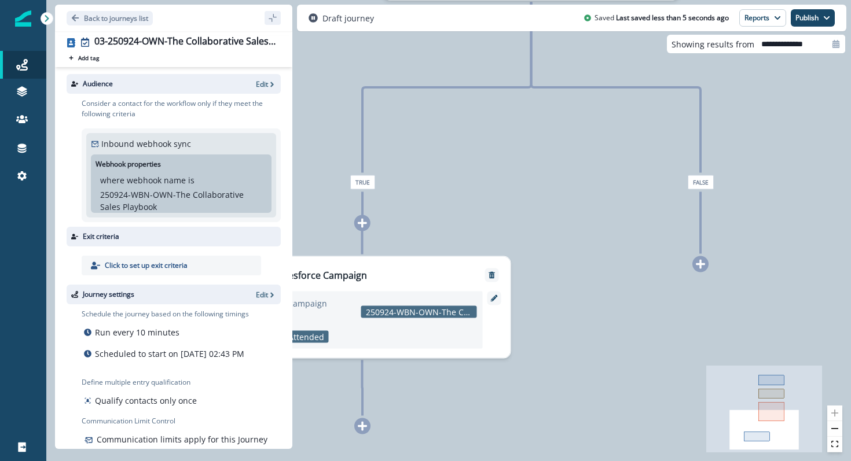
click at [699, 270] on div at bounding box center [700, 264] width 16 height 16
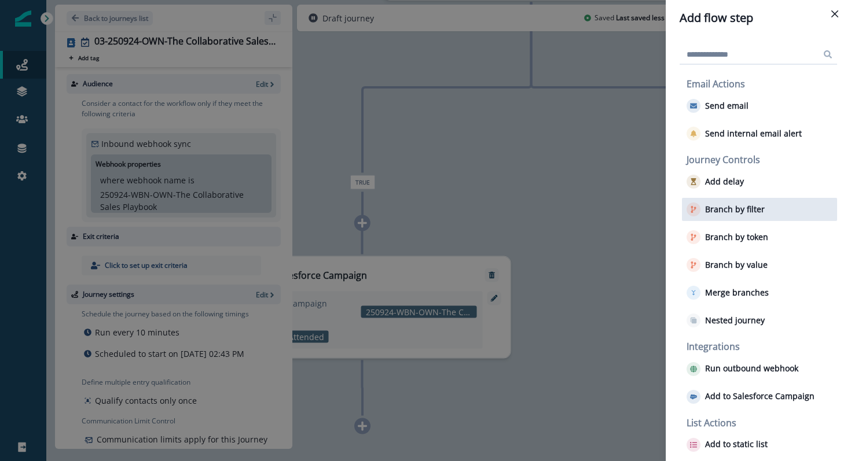
click at [738, 202] on div "Branch by filter" at bounding box center [759, 209] width 155 height 23
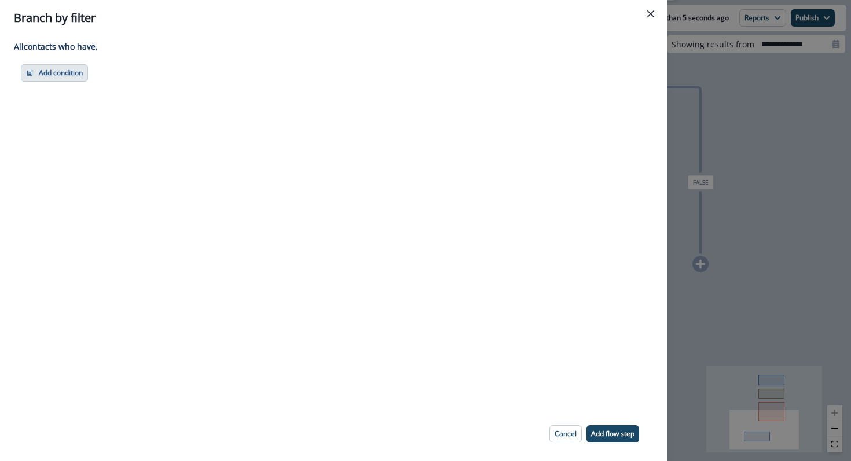
click at [50, 76] on button "Add condition" at bounding box center [54, 72] width 67 height 17
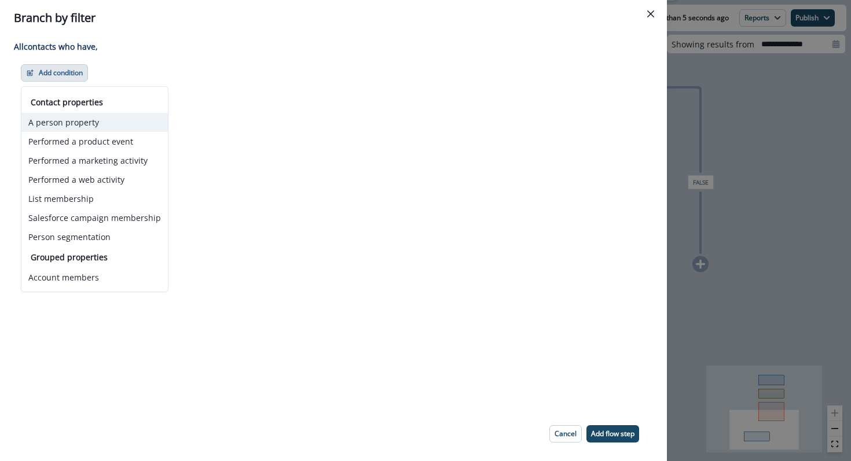
click at [86, 120] on button "A person property" at bounding box center [94, 122] width 146 height 19
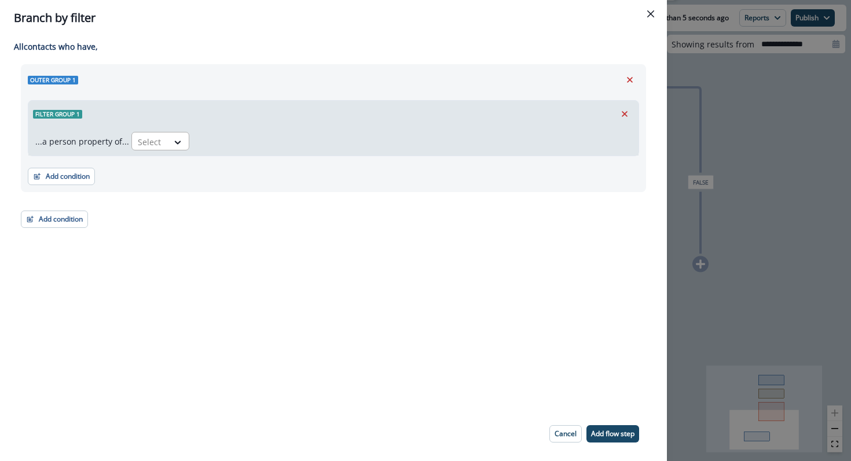
click at [159, 138] on div "Select" at bounding box center [150, 142] width 36 height 19
type input "***"
click at [158, 171] on div "Goldcast Activity Type" at bounding box center [177, 167] width 98 height 21
drag, startPoint x: 284, startPoint y: 142, endPoint x: 297, endPoint y: 144, distance: 12.9
click at [284, 142] on div "Select" at bounding box center [273, 142] width 36 height 19
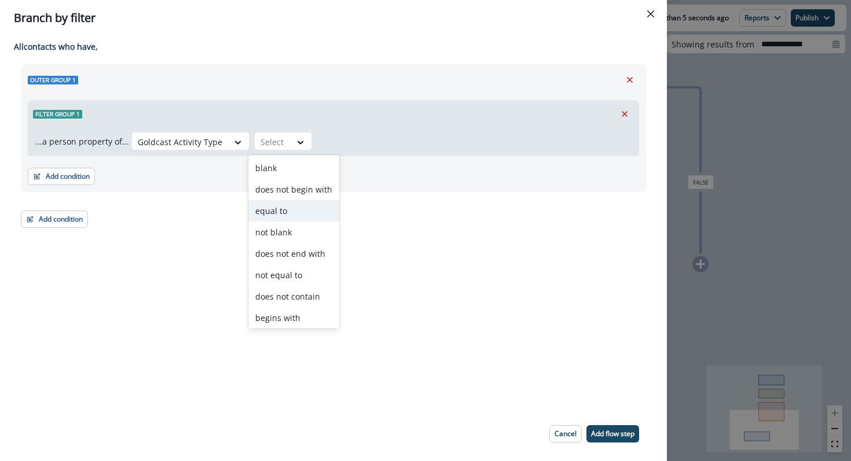
click at [297, 209] on div "equal to" at bounding box center [293, 210] width 91 height 21
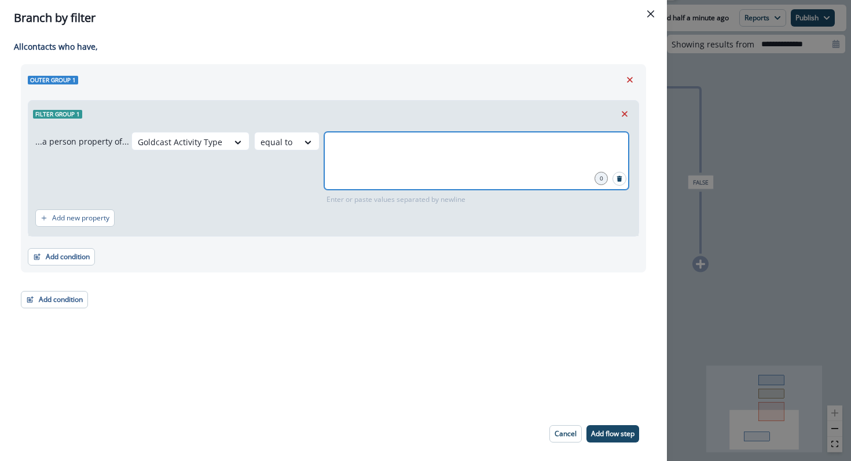
click at [346, 157] on input "text" at bounding box center [476, 146] width 301 height 23
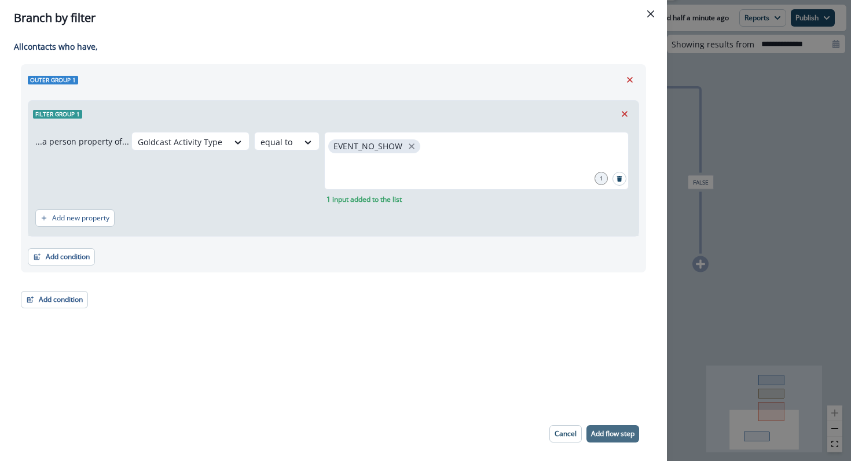
click at [629, 430] on p "Add flow step" at bounding box center [612, 434] width 43 height 8
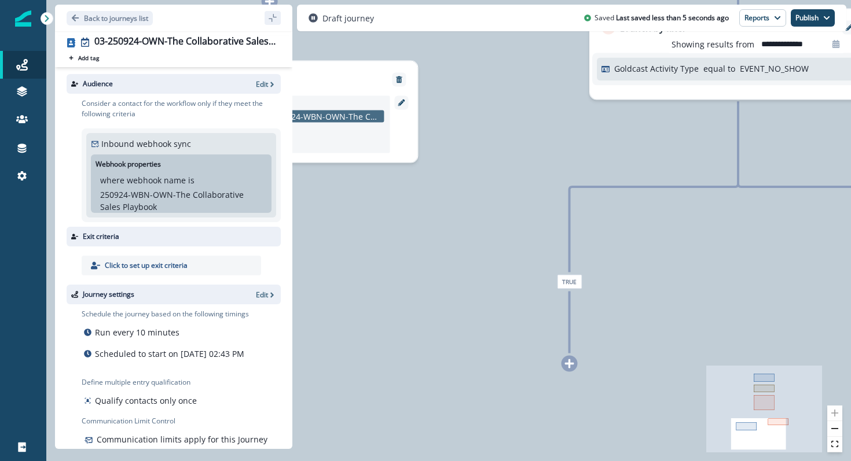
click at [563, 373] on div "2 contacts have entered the journey Add to Salesforce Campaign Add Contact to c…" at bounding box center [448, 230] width 804 height 461
click at [568, 368] on icon at bounding box center [569, 364] width 10 height 10
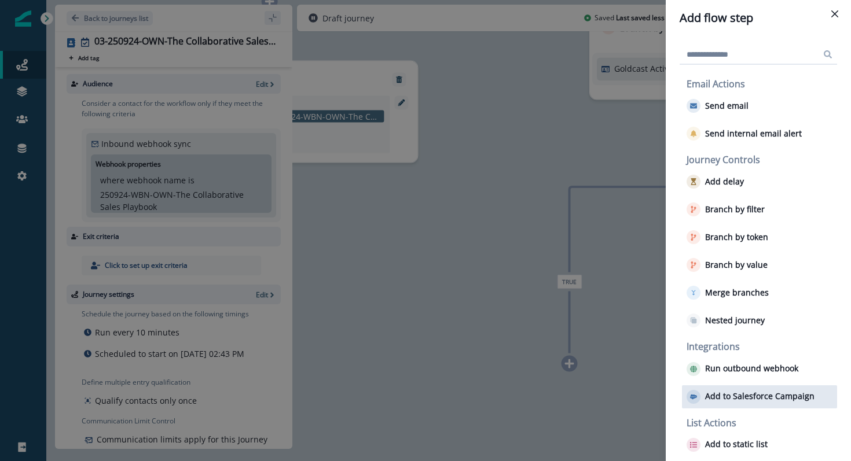
click at [779, 398] on p "Add to Salesforce Campaign" at bounding box center [759, 397] width 109 height 10
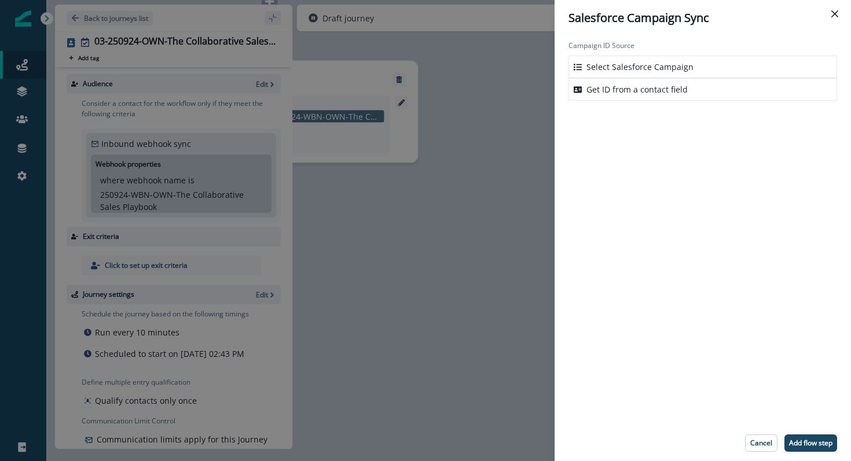
click at [593, 65] on p "Select Salesforce Campaign" at bounding box center [639, 67] width 107 height 12
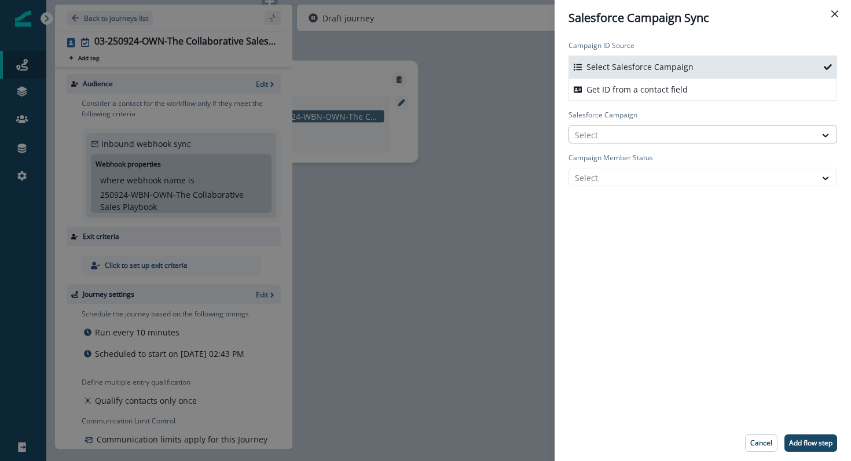
click at [607, 138] on div at bounding box center [692, 135] width 235 height 14
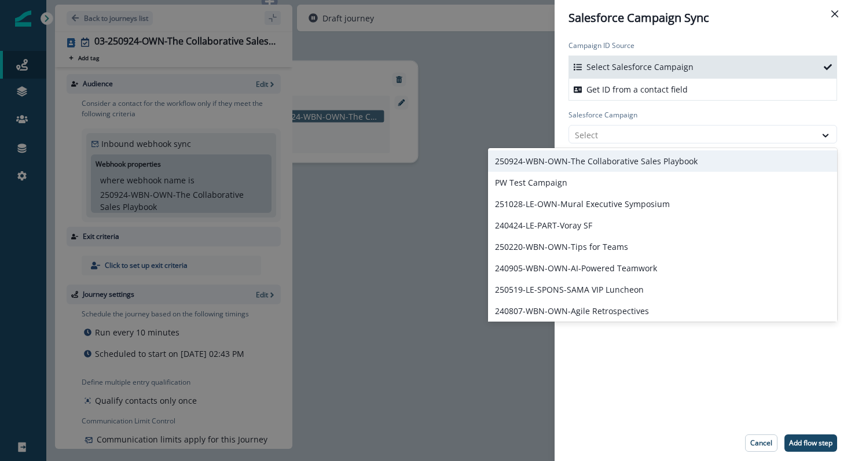
click at [613, 154] on div "250924-WBN-OWN-The Collaborative Sales Playbook" at bounding box center [662, 160] width 349 height 21
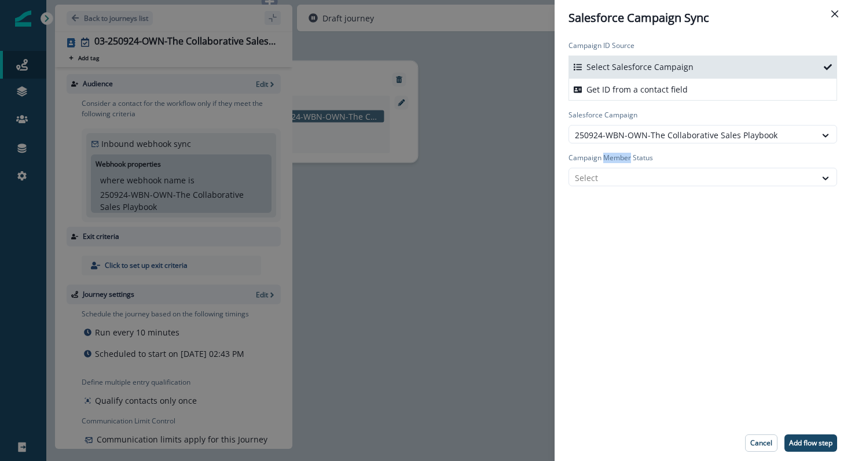
click at [615, 155] on label "Campaign Member Status" at bounding box center [699, 158] width 262 height 10
click at [615, 171] on div at bounding box center [692, 178] width 235 height 14
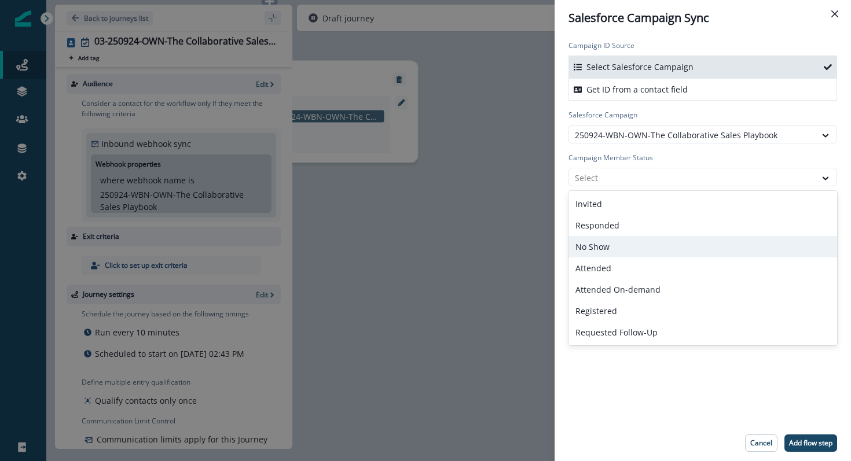
click at [616, 250] on div "No Show" at bounding box center [702, 246] width 269 height 21
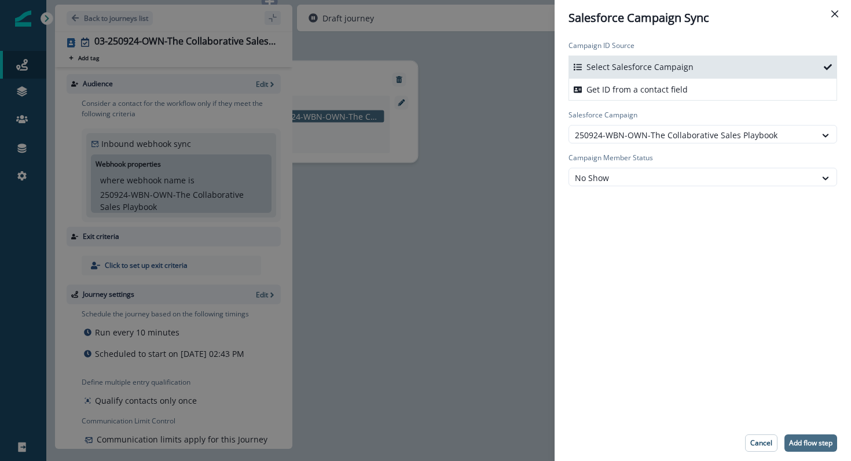
click at [817, 449] on button "Add flow step" at bounding box center [810, 443] width 53 height 17
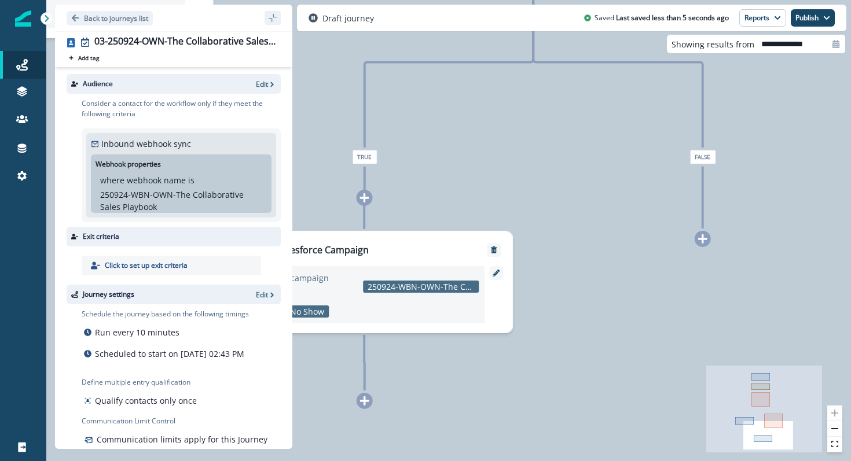
click at [702, 244] on div at bounding box center [703, 239] width 16 height 16
click at [701, 238] on icon at bounding box center [702, 238] width 9 height 9
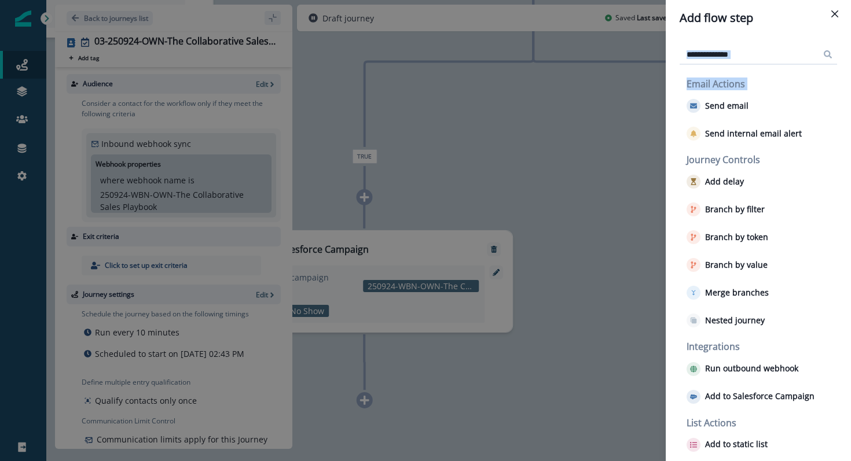
drag, startPoint x: 727, startPoint y: 113, endPoint x: 789, endPoint y: 14, distance: 116.7
click at [789, 14] on div "Add flow step Email Actions Send email Send internal email alert Journey Contro…" at bounding box center [758, 230] width 185 height 461
click at [743, 443] on p "Add to static list" at bounding box center [736, 445] width 63 height 10
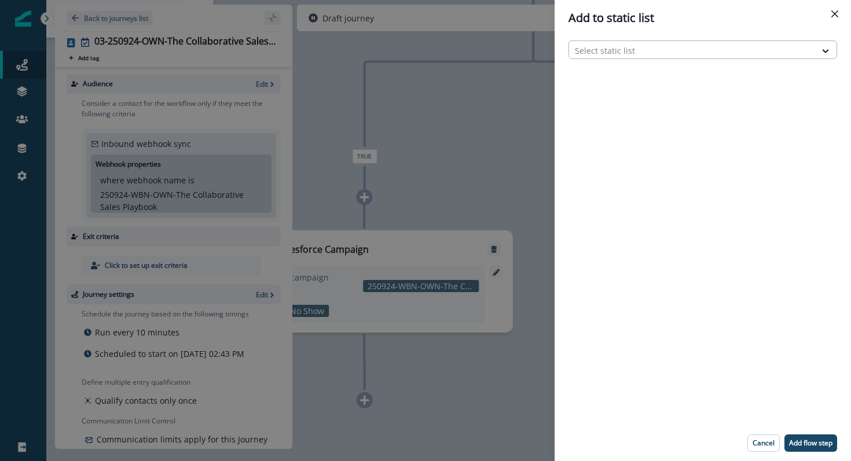
click at [680, 48] on div at bounding box center [692, 50] width 235 height 14
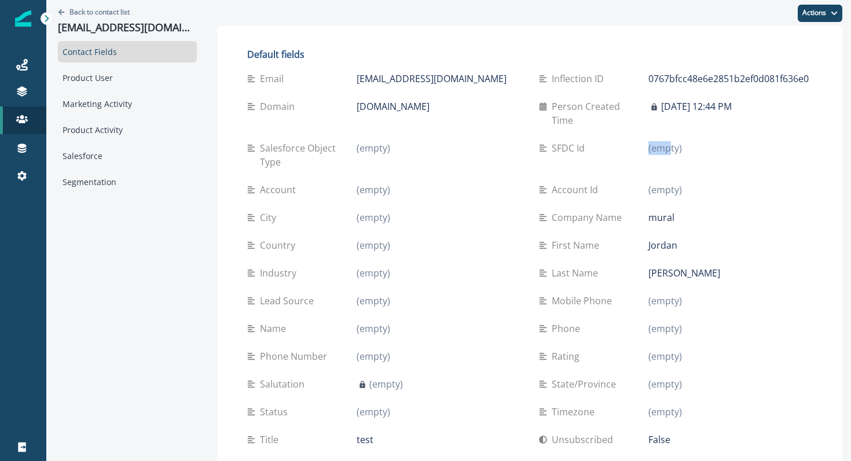
drag, startPoint x: 665, startPoint y: 134, endPoint x: 595, endPoint y: 131, distance: 70.1
click at [622, 141] on div "SFDC Id (empty)" at bounding box center [675, 148] width 273 height 14
drag, startPoint x: 566, startPoint y: 135, endPoint x: 527, endPoint y: 133, distance: 38.9
click at [527, 133] on div "Email [EMAIL_ADDRESS][DOMAIN_NAME] Inflection ID 0767bfcc48e6e2851b2ef0d081f636…" at bounding box center [529, 273] width 565 height 417
